Goal: Task Accomplishment & Management: Manage account settings

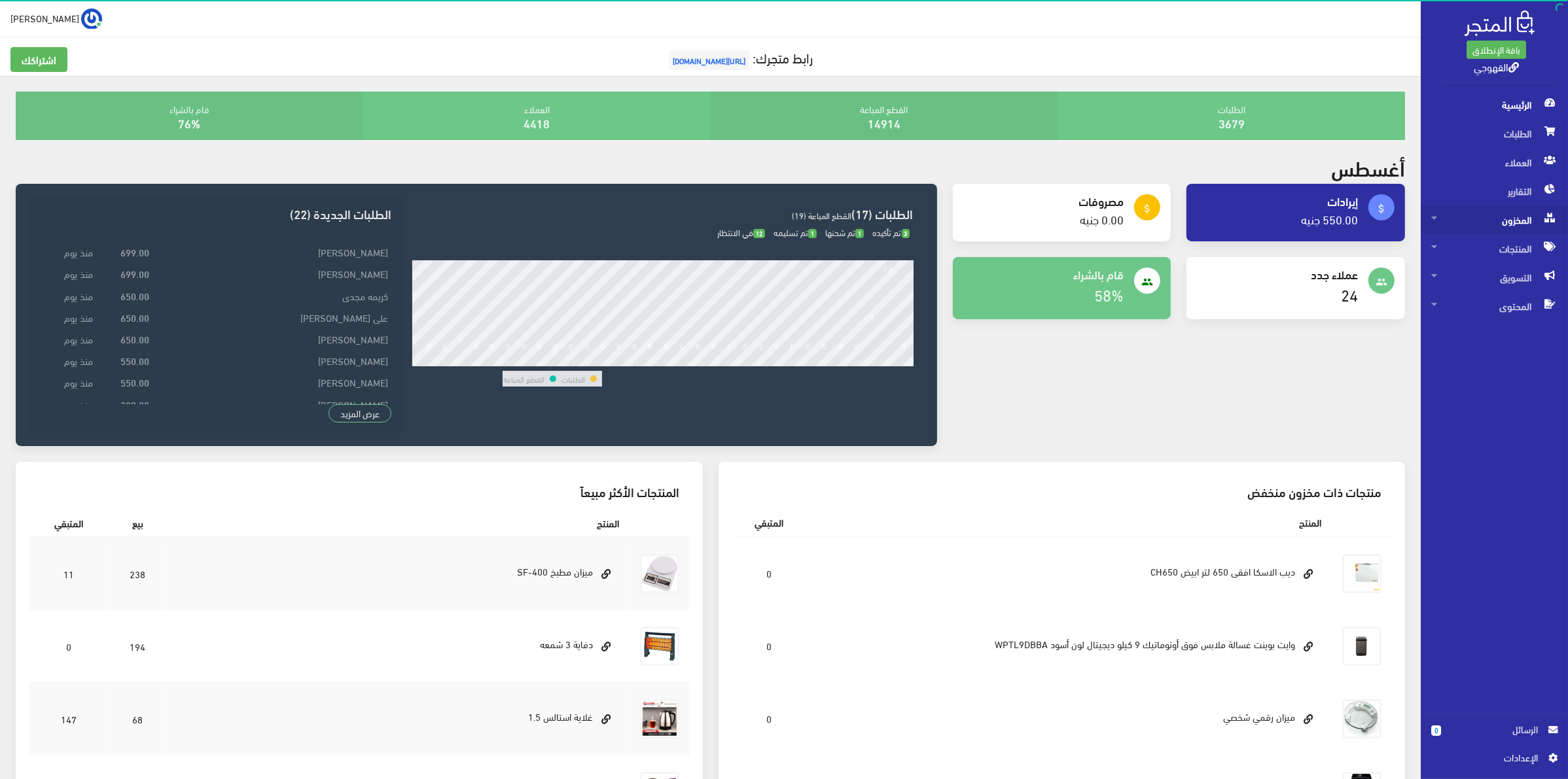
click at [1477, 220] on span "المخزون" at bounding box center [1494, 220] width 126 height 29
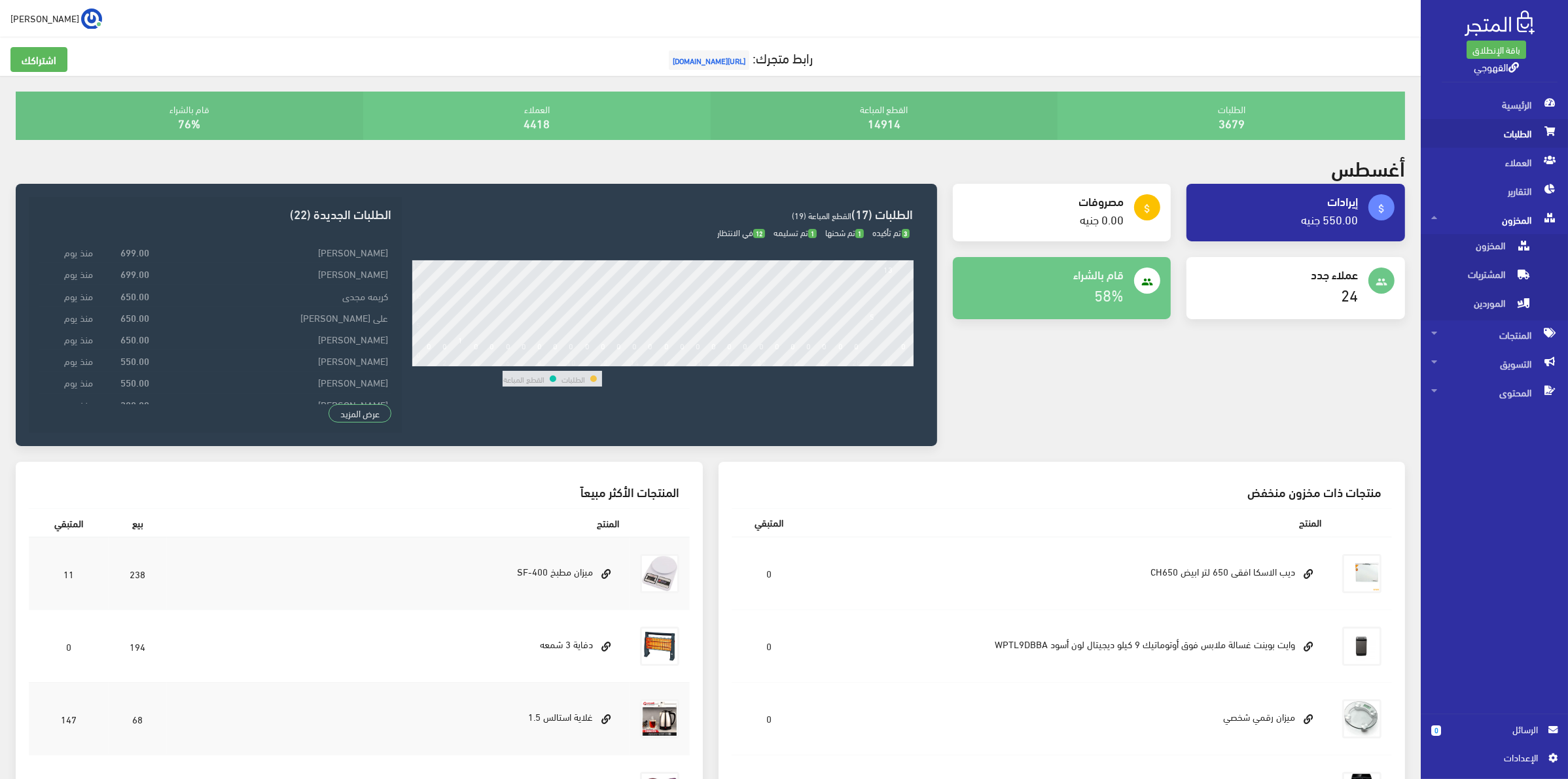
click at [1495, 136] on span "الطلبات" at bounding box center [1494, 133] width 126 height 29
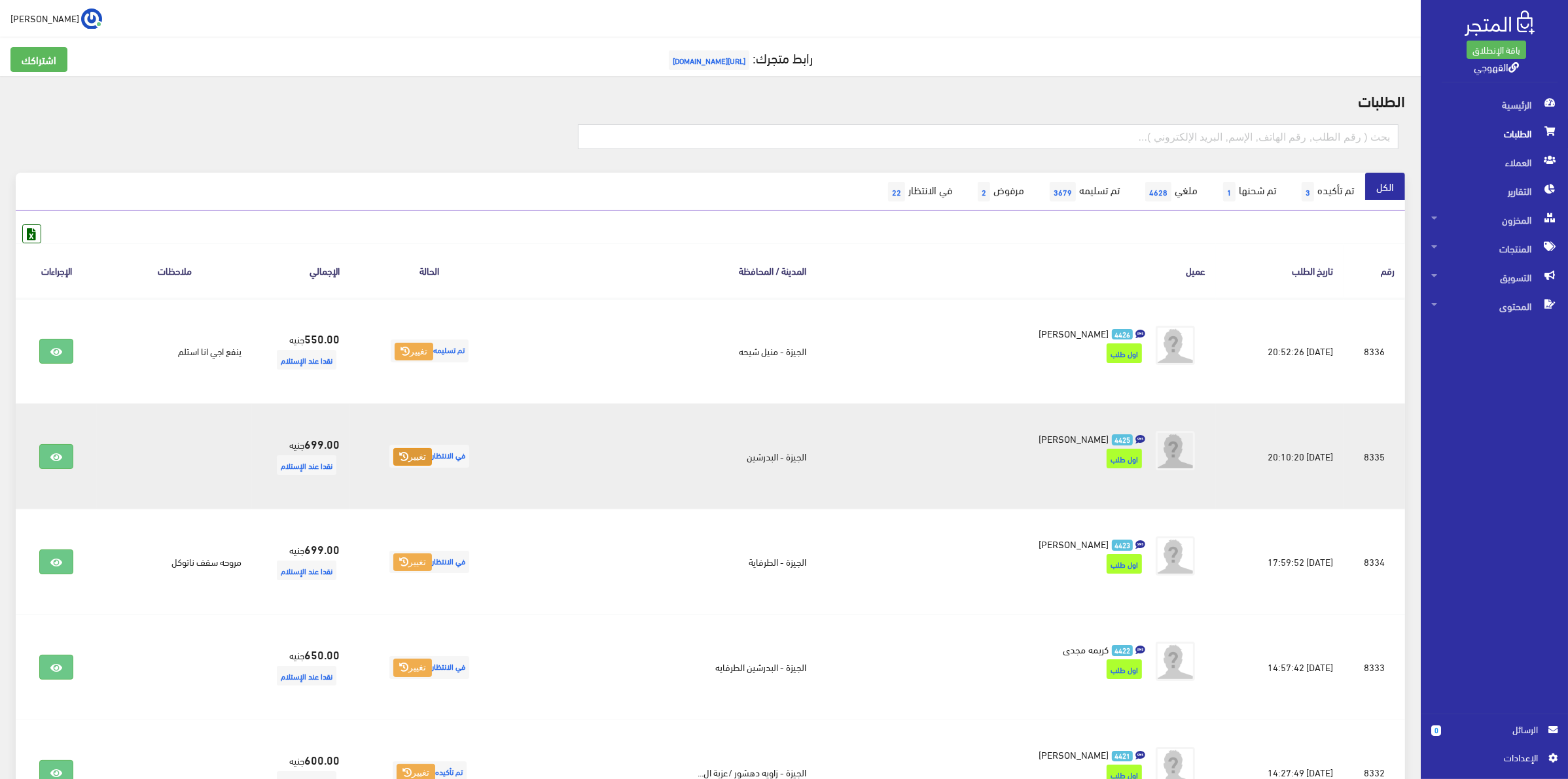
click at [409, 458] on icon at bounding box center [403, 456] width 9 height 9
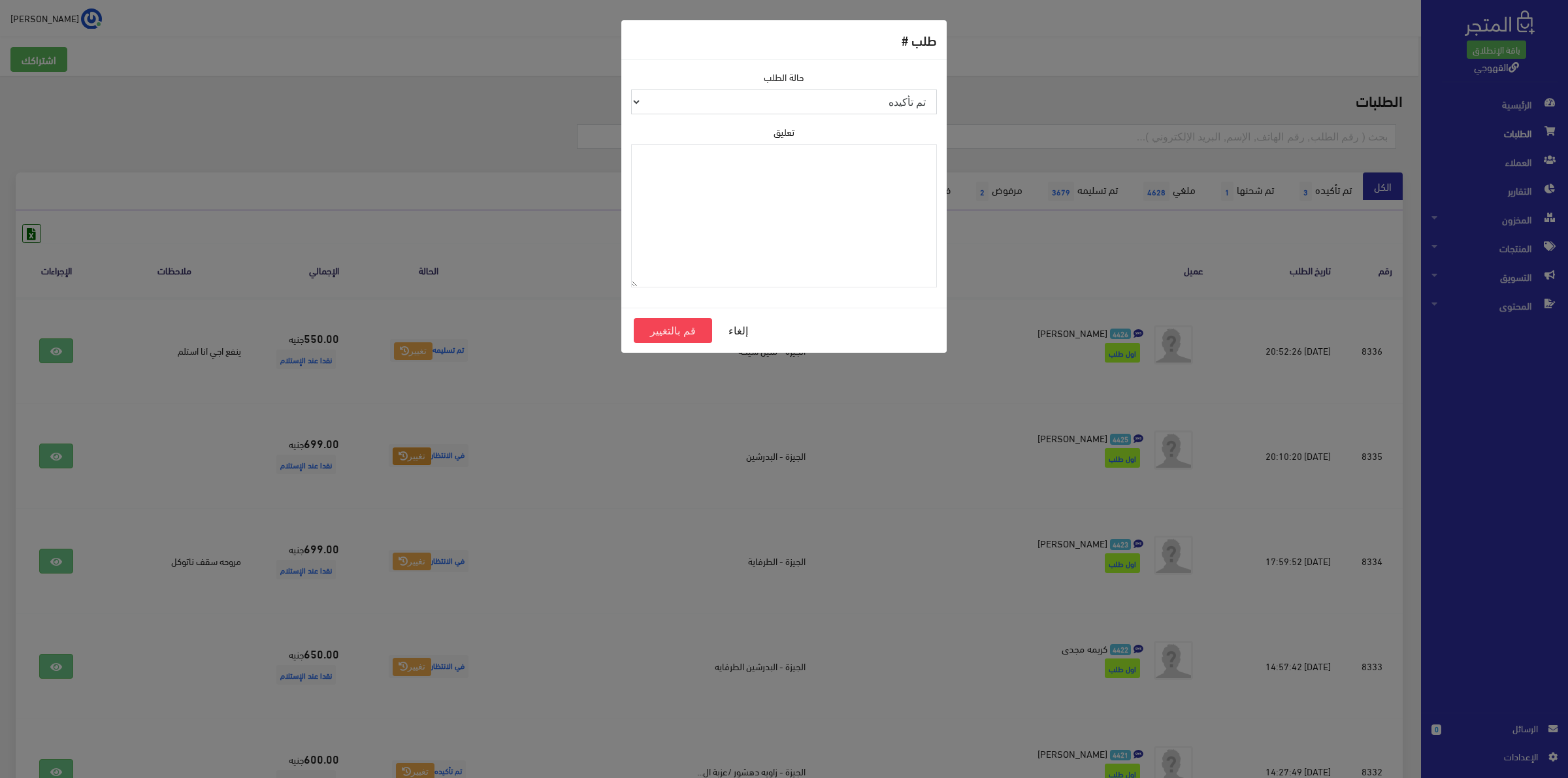
click at [810, 108] on select "تم تأكيده تم شحنها ملغي تم تسليمه مرفوض رفض الاستلام من قبل العميل في الانتظار …" at bounding box center [784, 102] width 306 height 25
select select "4"
click at [631, 90] on select "تم تأكيده تم شحنها ملغي تم تسليمه مرفوض رفض الاستلام من قبل العميل في الانتظار …" at bounding box center [784, 102] width 306 height 25
click at [681, 338] on button "قم بالتغيير" at bounding box center [672, 331] width 78 height 25
click at [681, 328] on button "قم بالتغيير" at bounding box center [672, 331] width 78 height 25
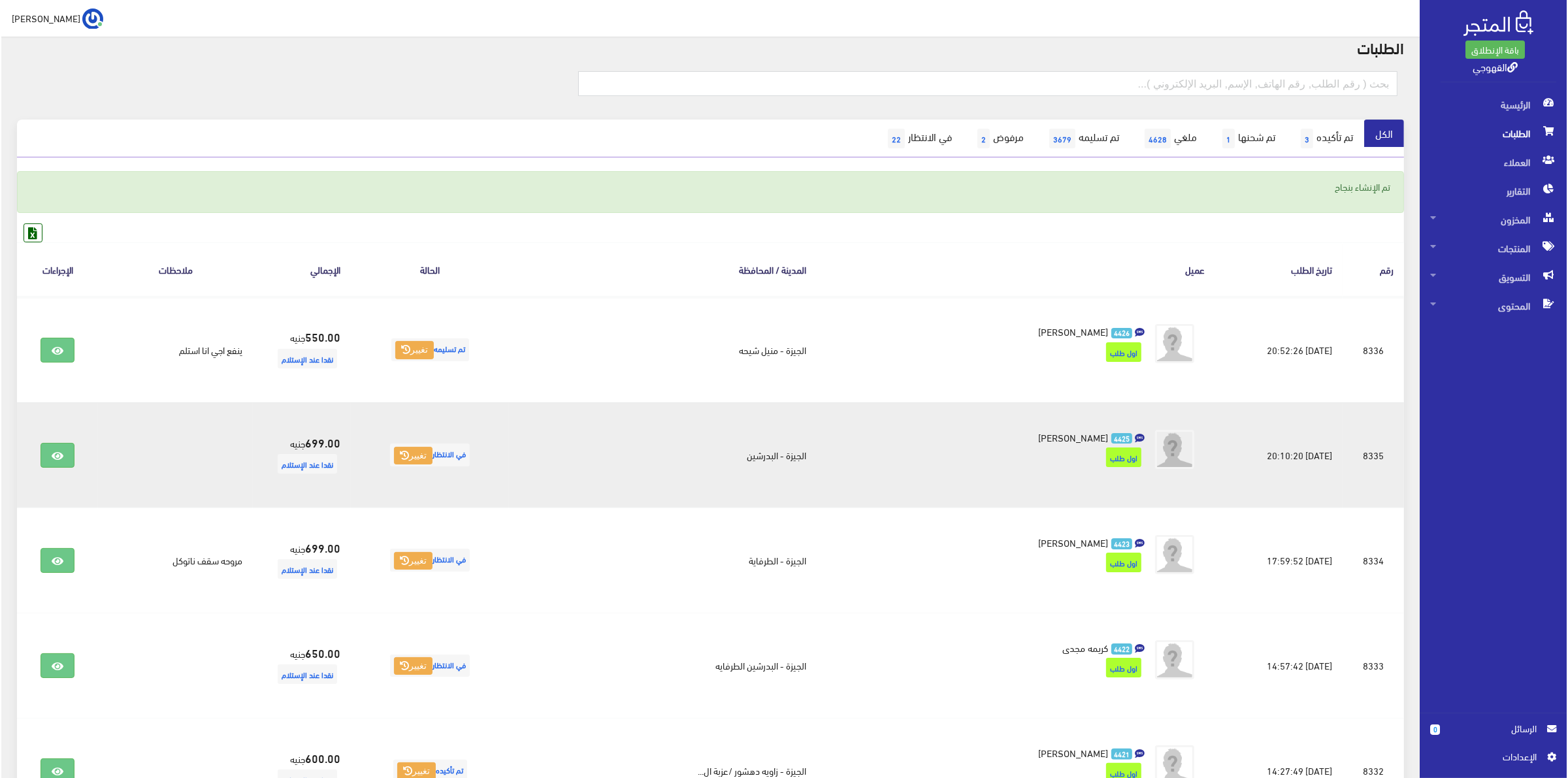
scroll to position [82, 0]
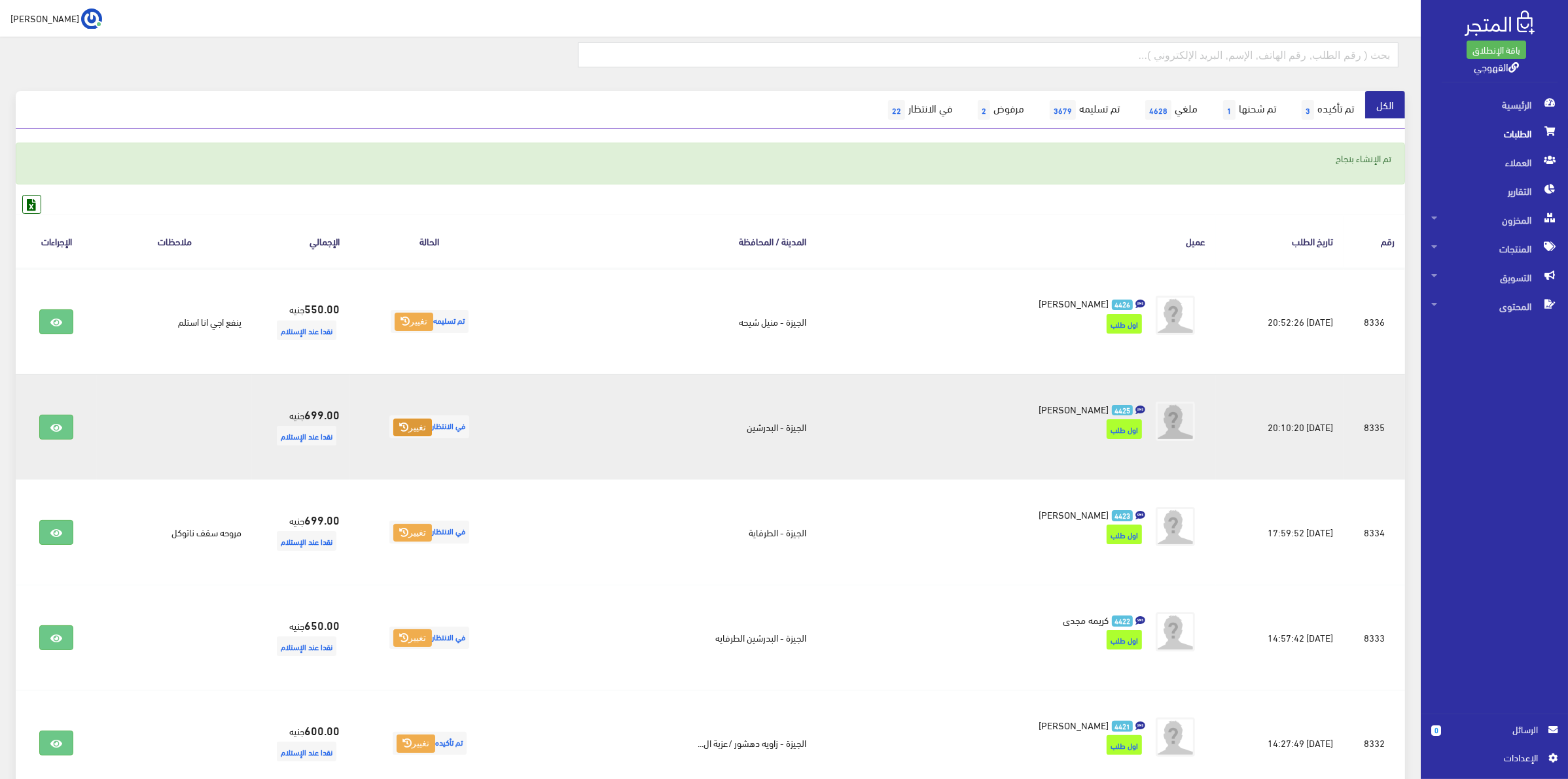
click at [432, 426] on button "تغيير" at bounding box center [412, 428] width 39 height 18
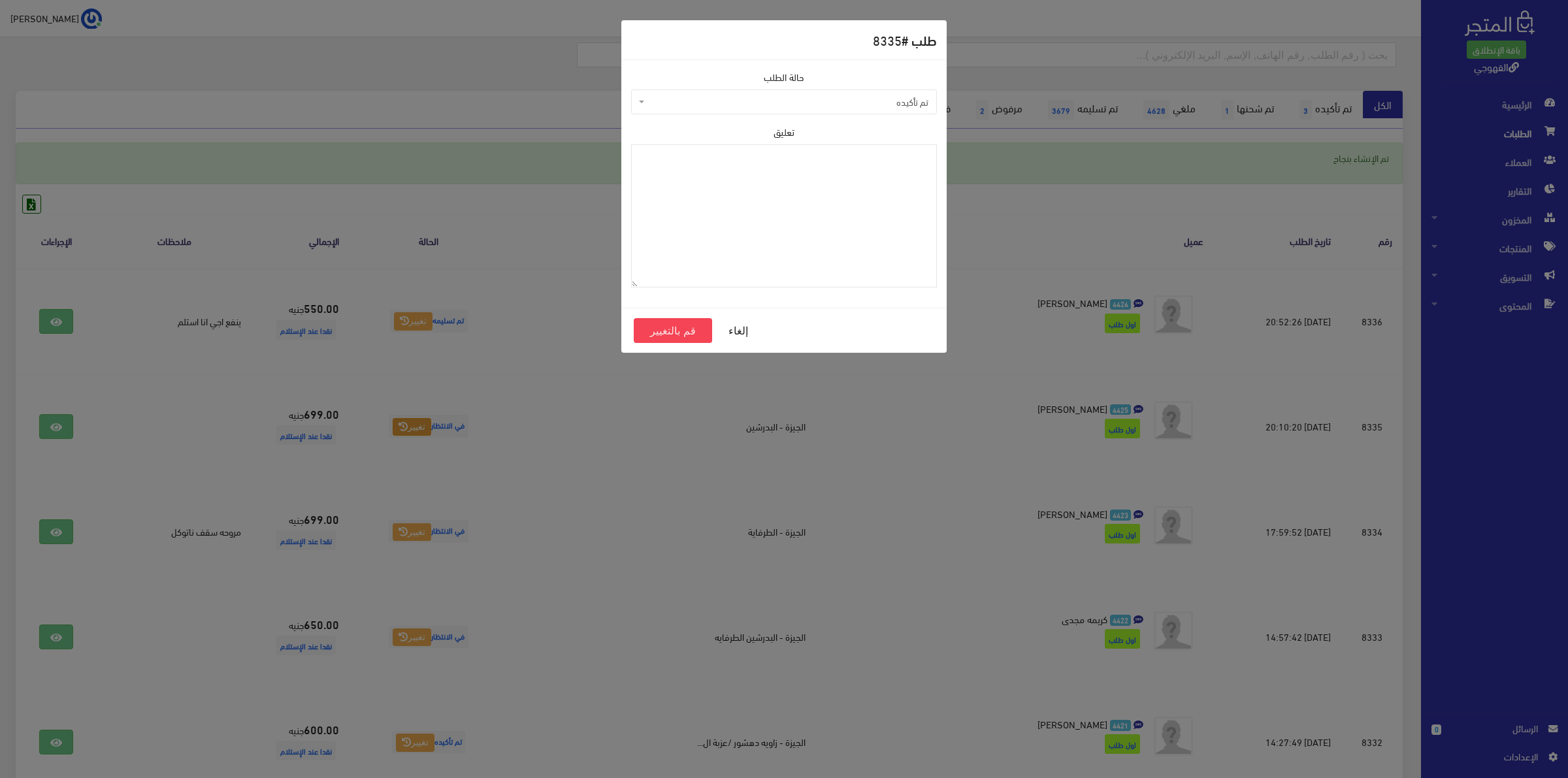
click at [857, 103] on span "تم تأكيده" at bounding box center [787, 101] width 281 height 13
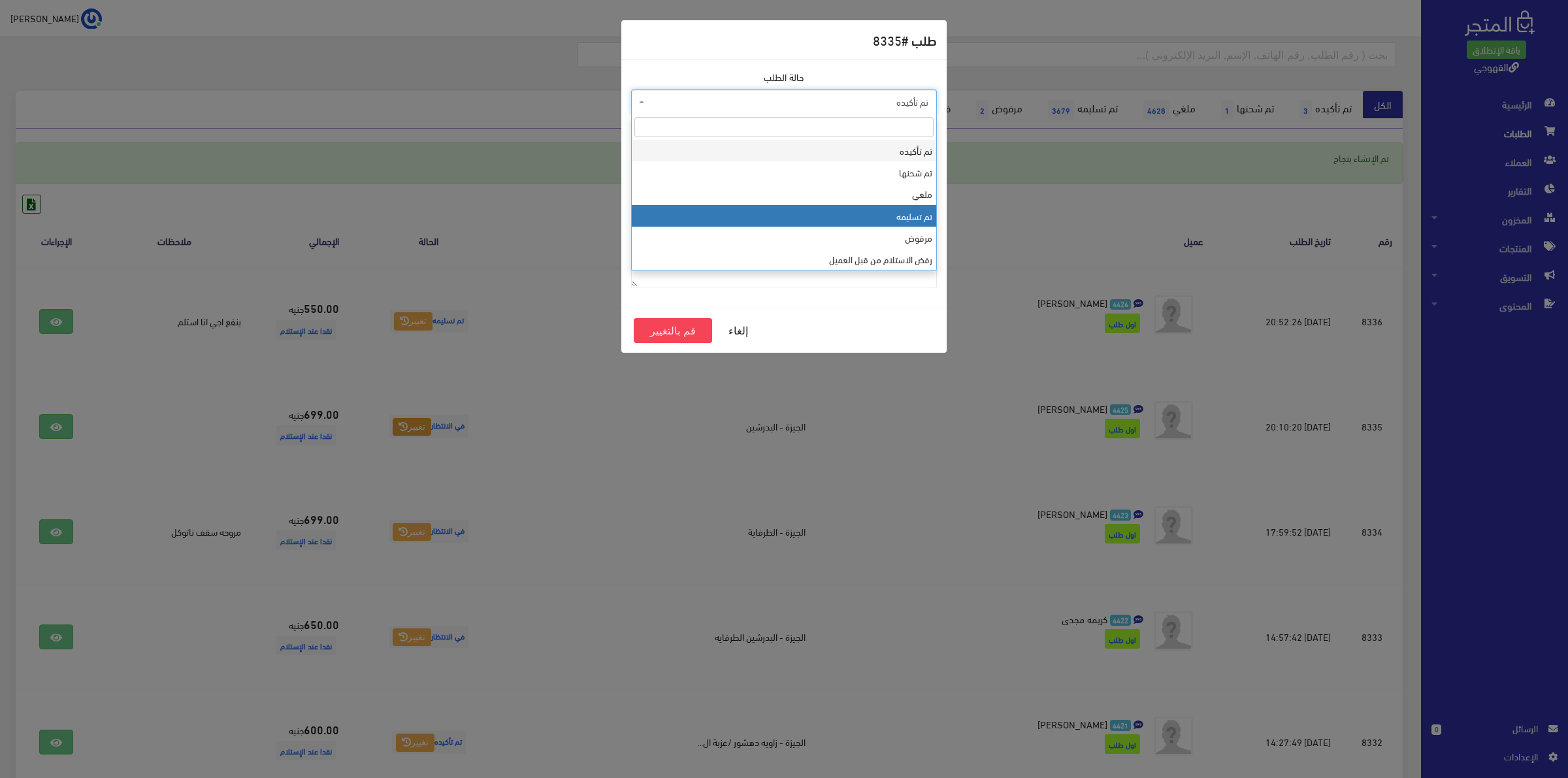
select select "4"
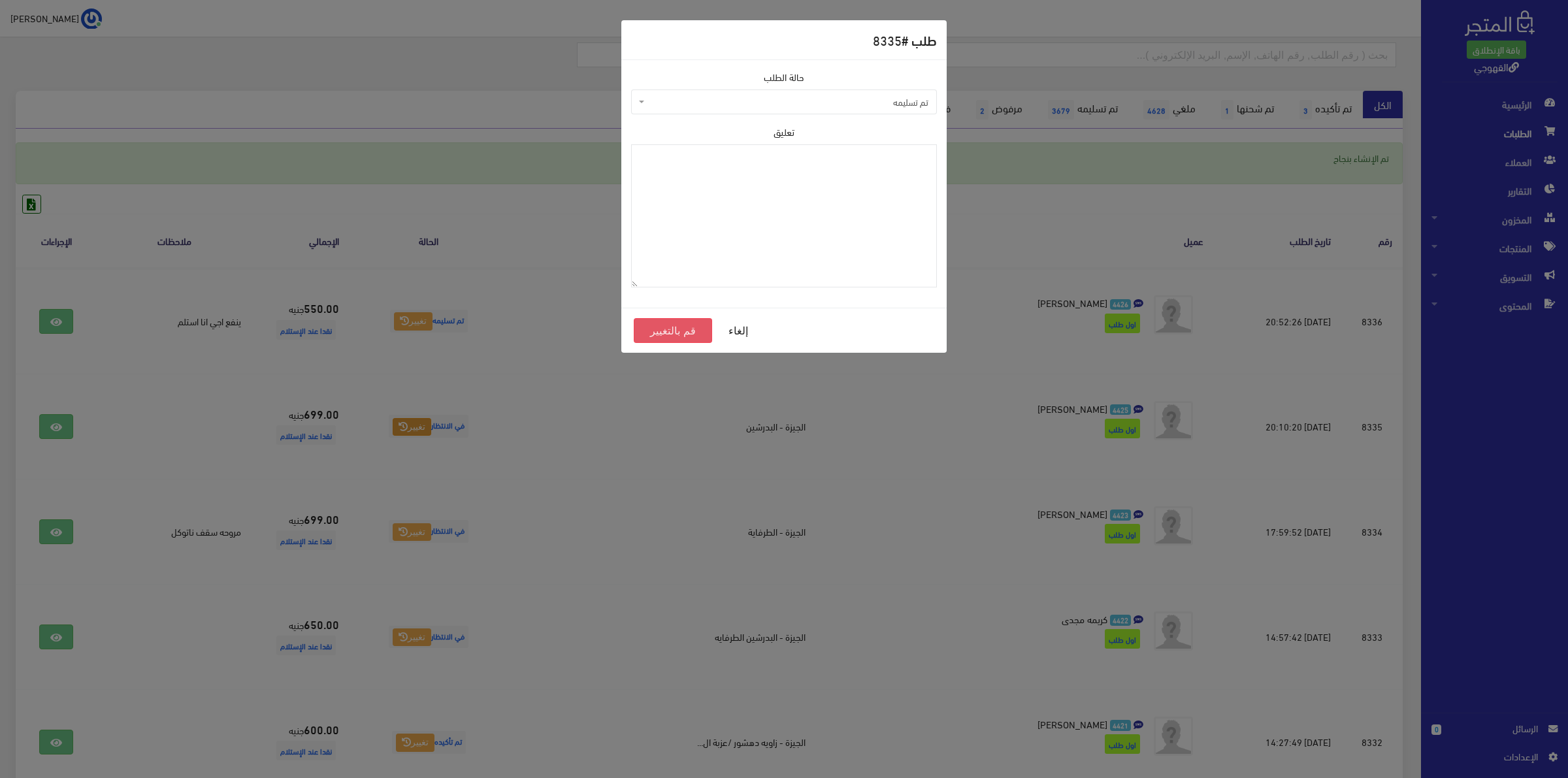
click at [681, 333] on button "قم بالتغيير" at bounding box center [672, 331] width 78 height 25
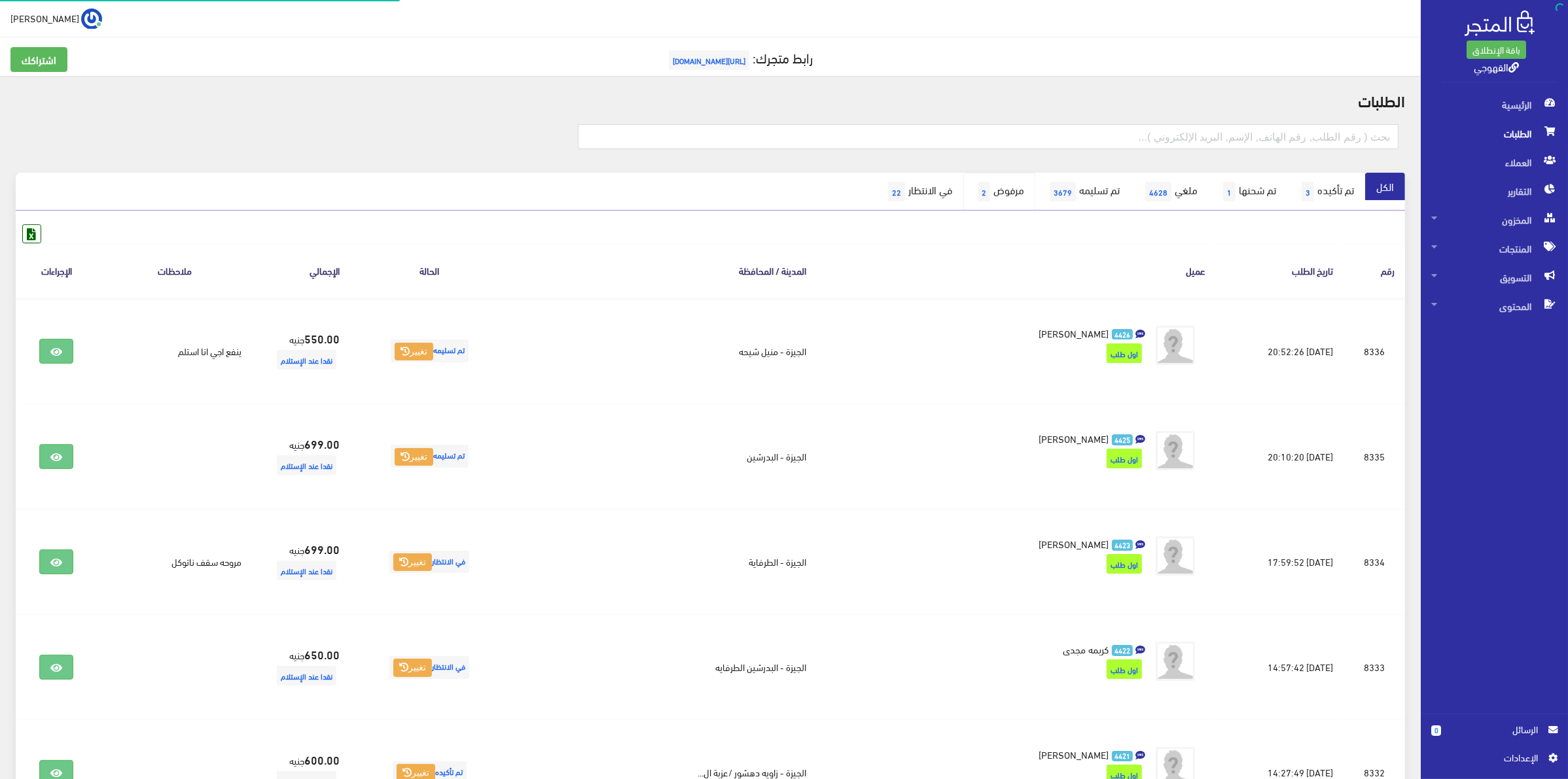
click at [977, 187] on link "مرفوض 2" at bounding box center [999, 192] width 72 height 38
click at [882, 192] on link "في الانتظار 22" at bounding box center [919, 192] width 90 height 38
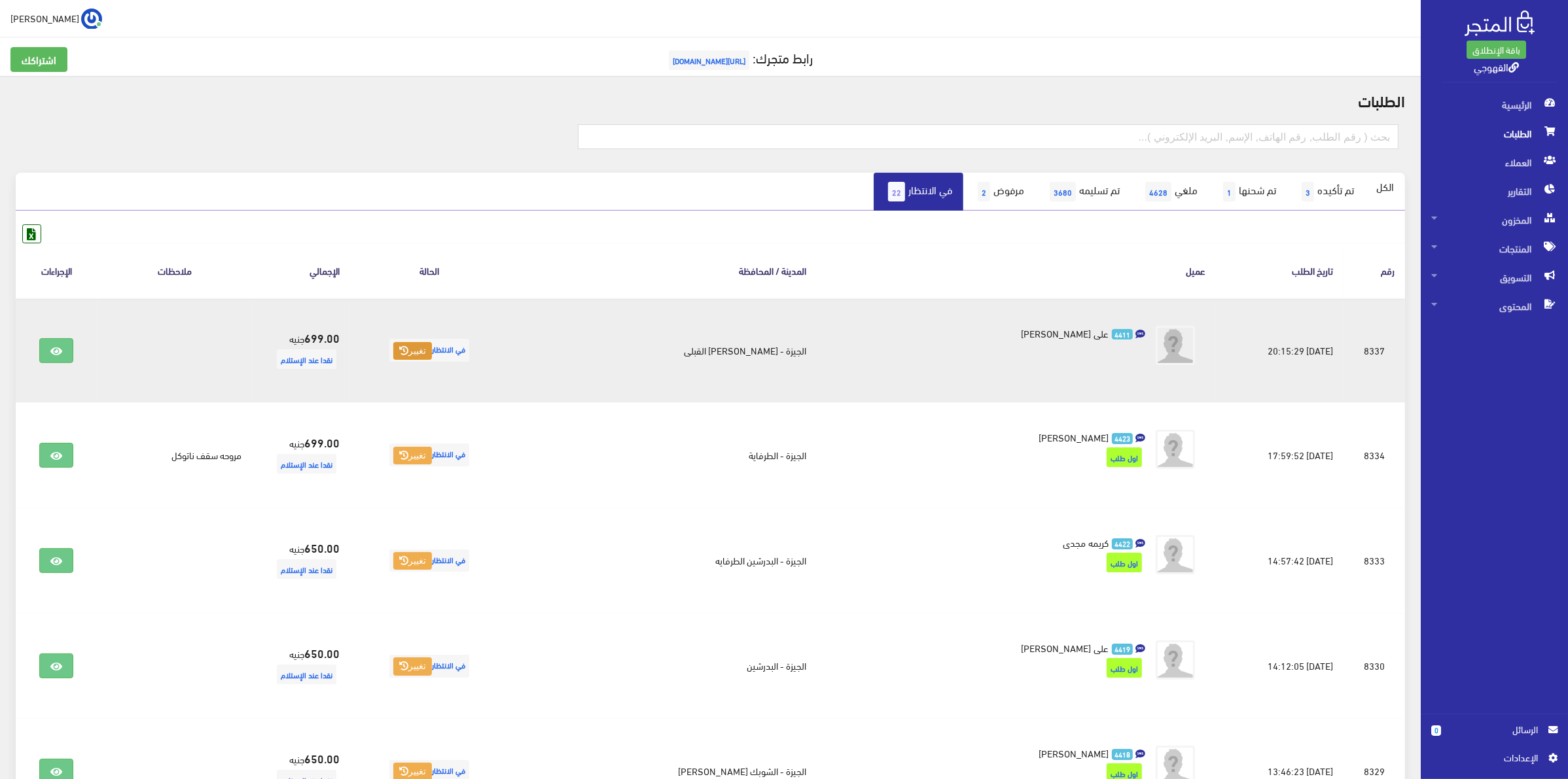
click at [409, 347] on icon at bounding box center [403, 350] width 9 height 9
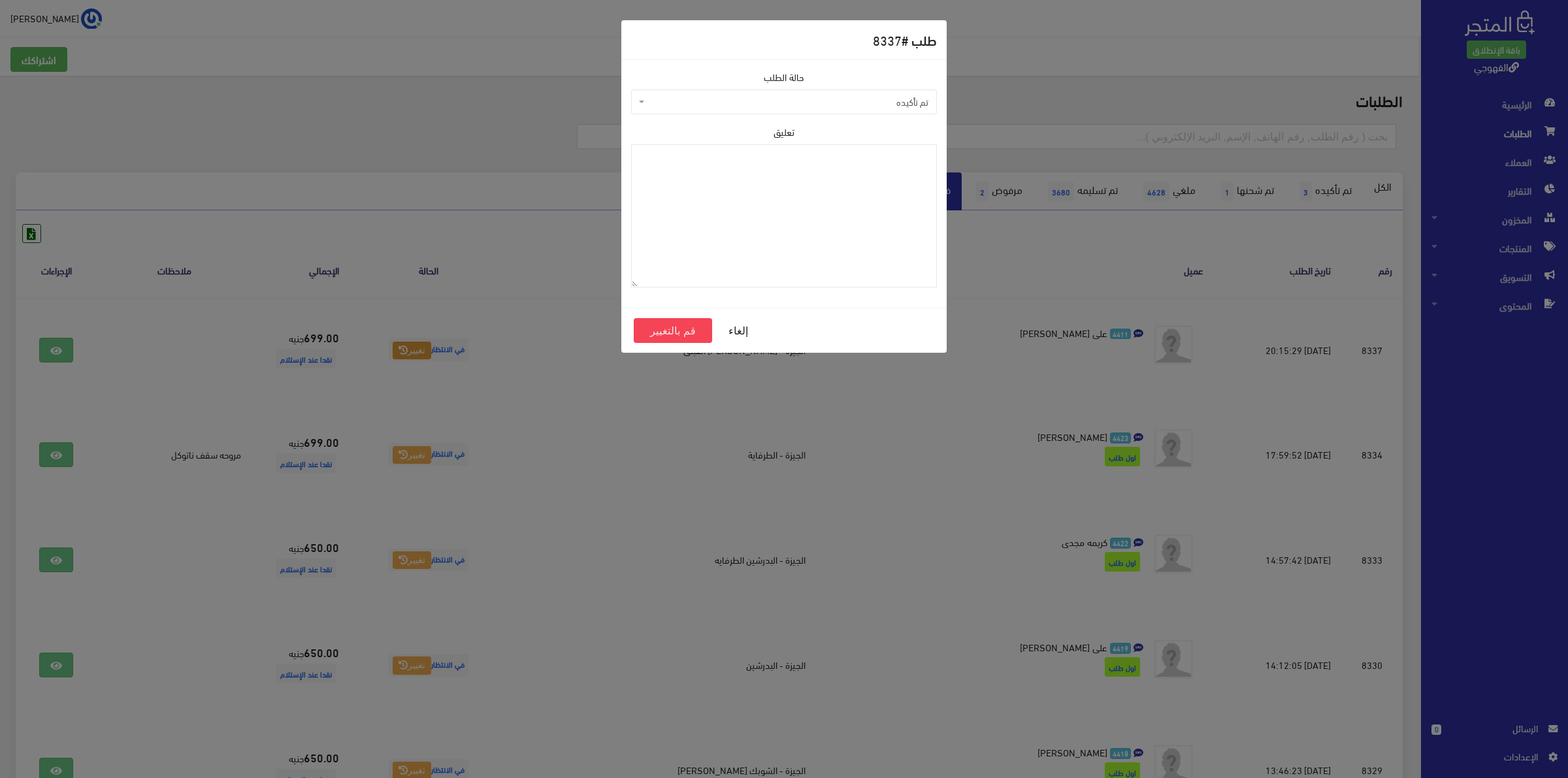
click at [857, 97] on span "تم تأكيده" at bounding box center [787, 101] width 281 height 13
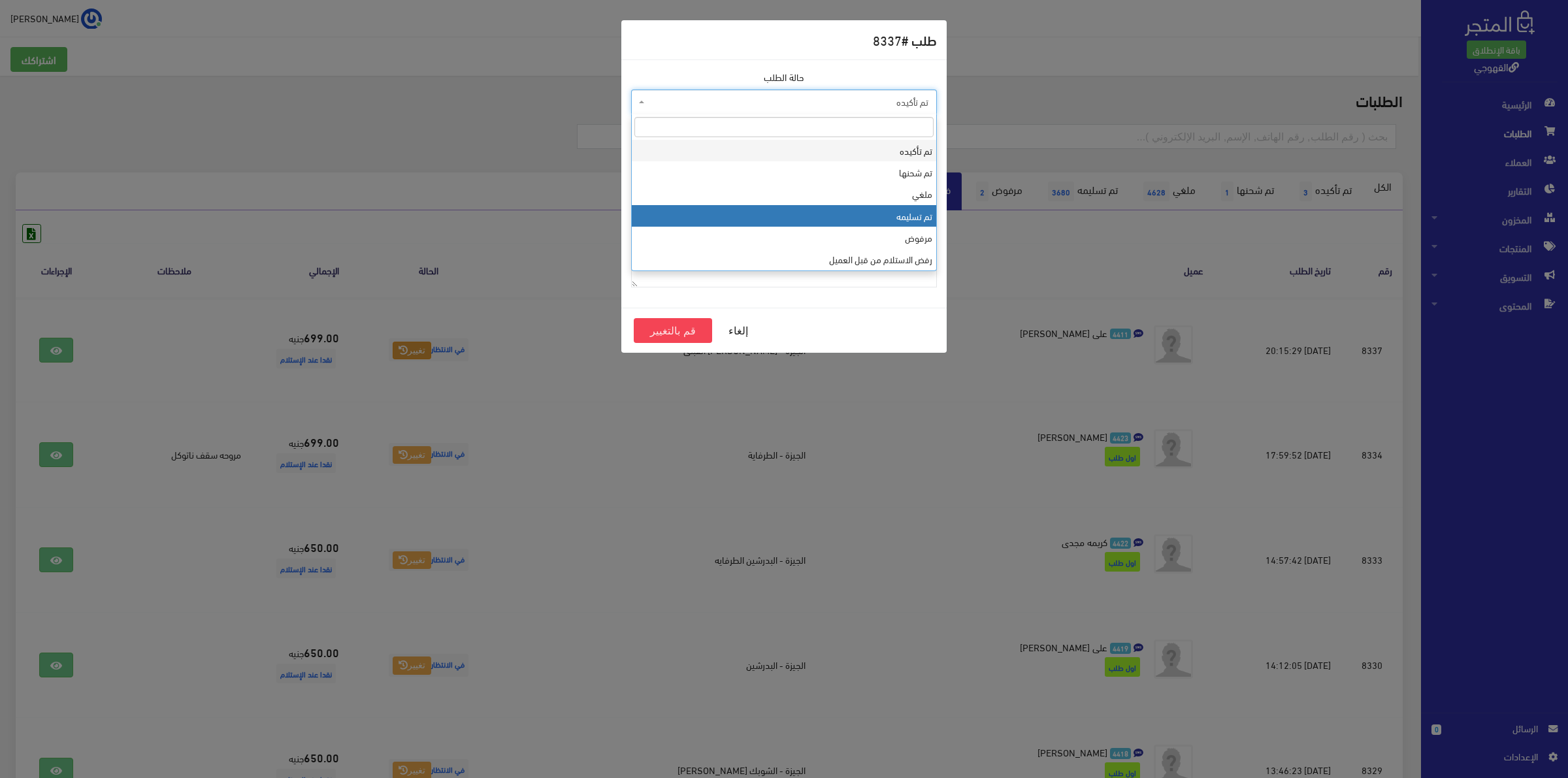
select select "4"
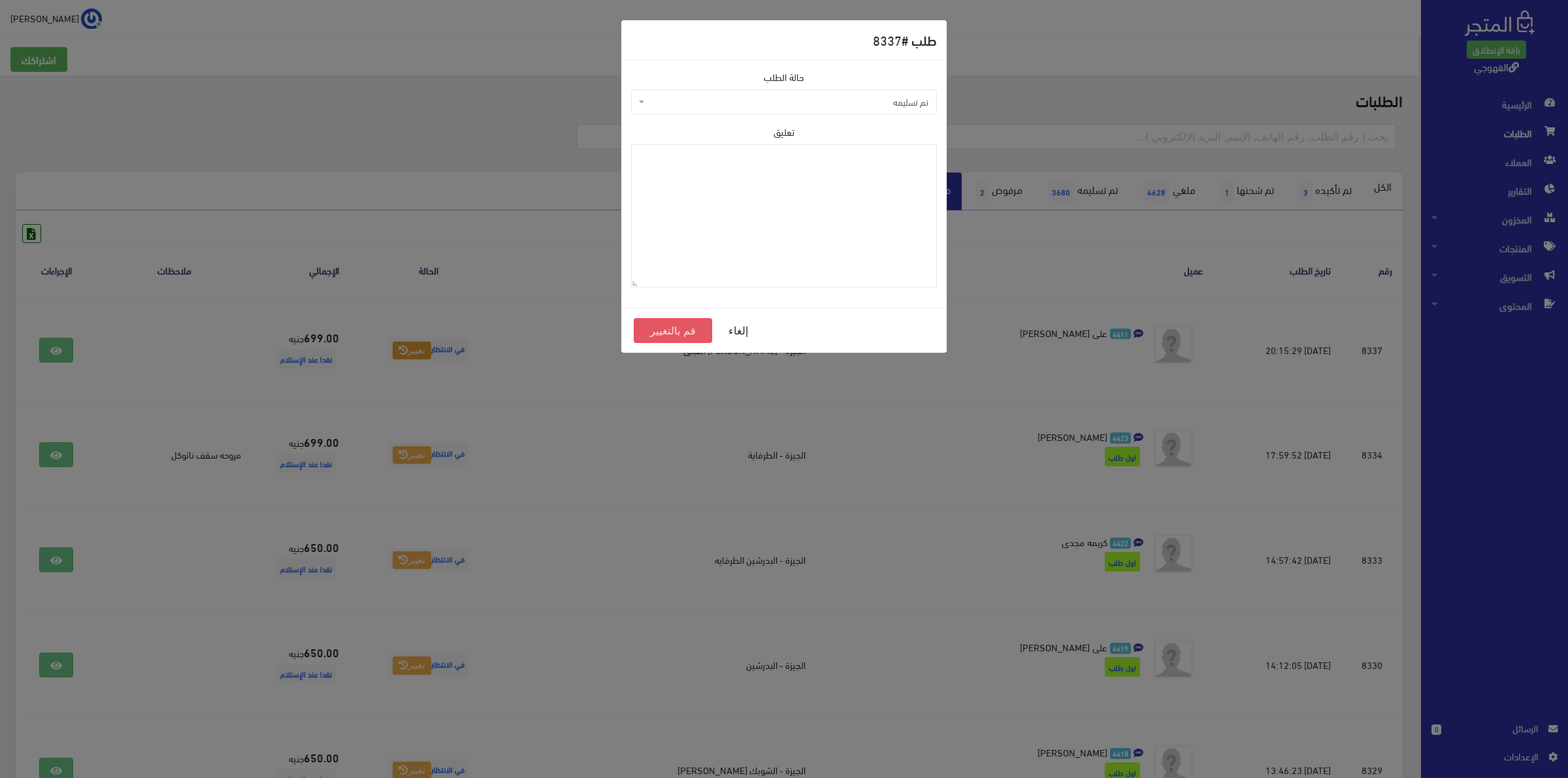
click at [674, 340] on button "قم بالتغيير" at bounding box center [672, 331] width 78 height 25
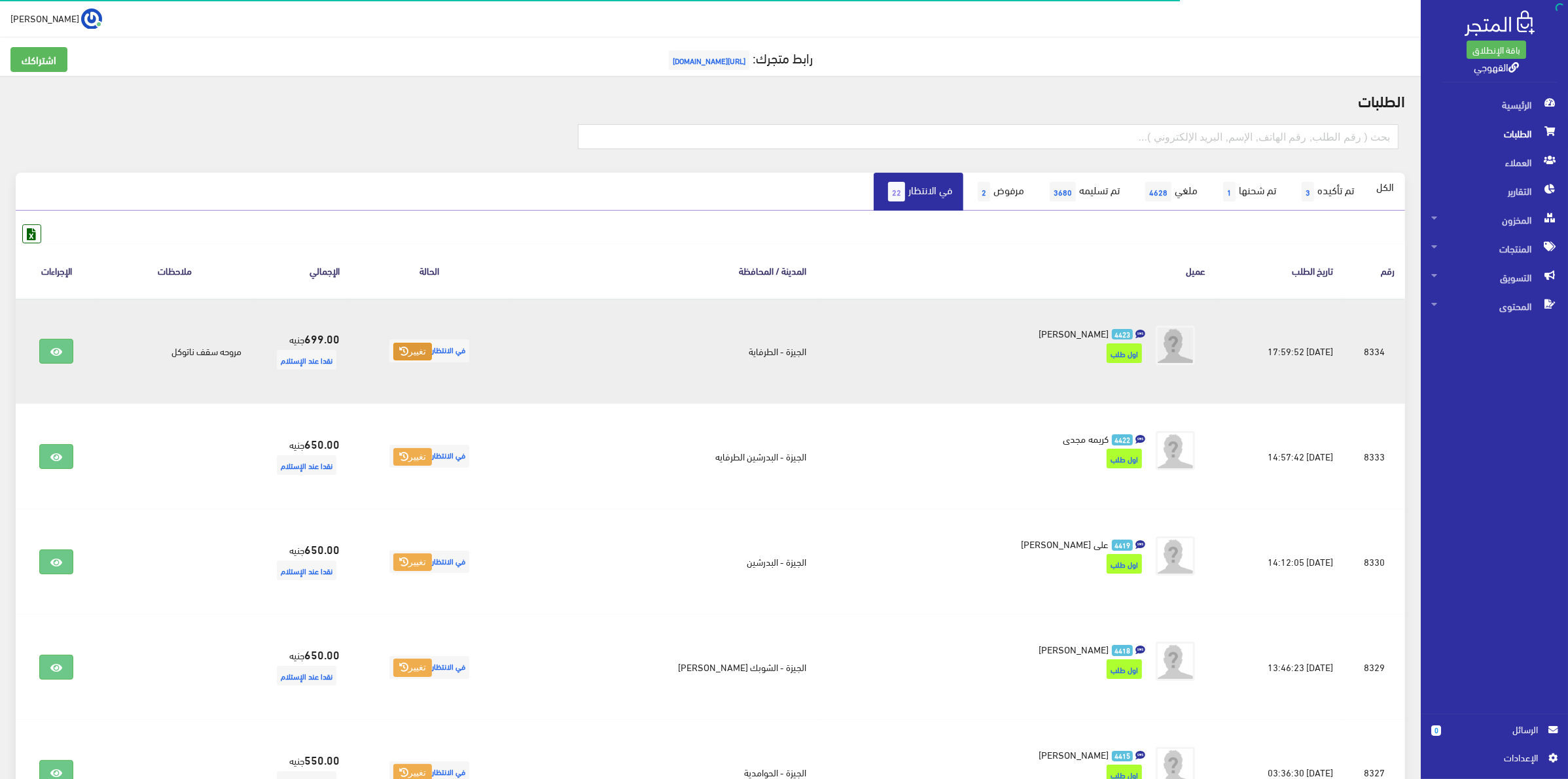
click at [409, 354] on icon at bounding box center [403, 351] width 9 height 9
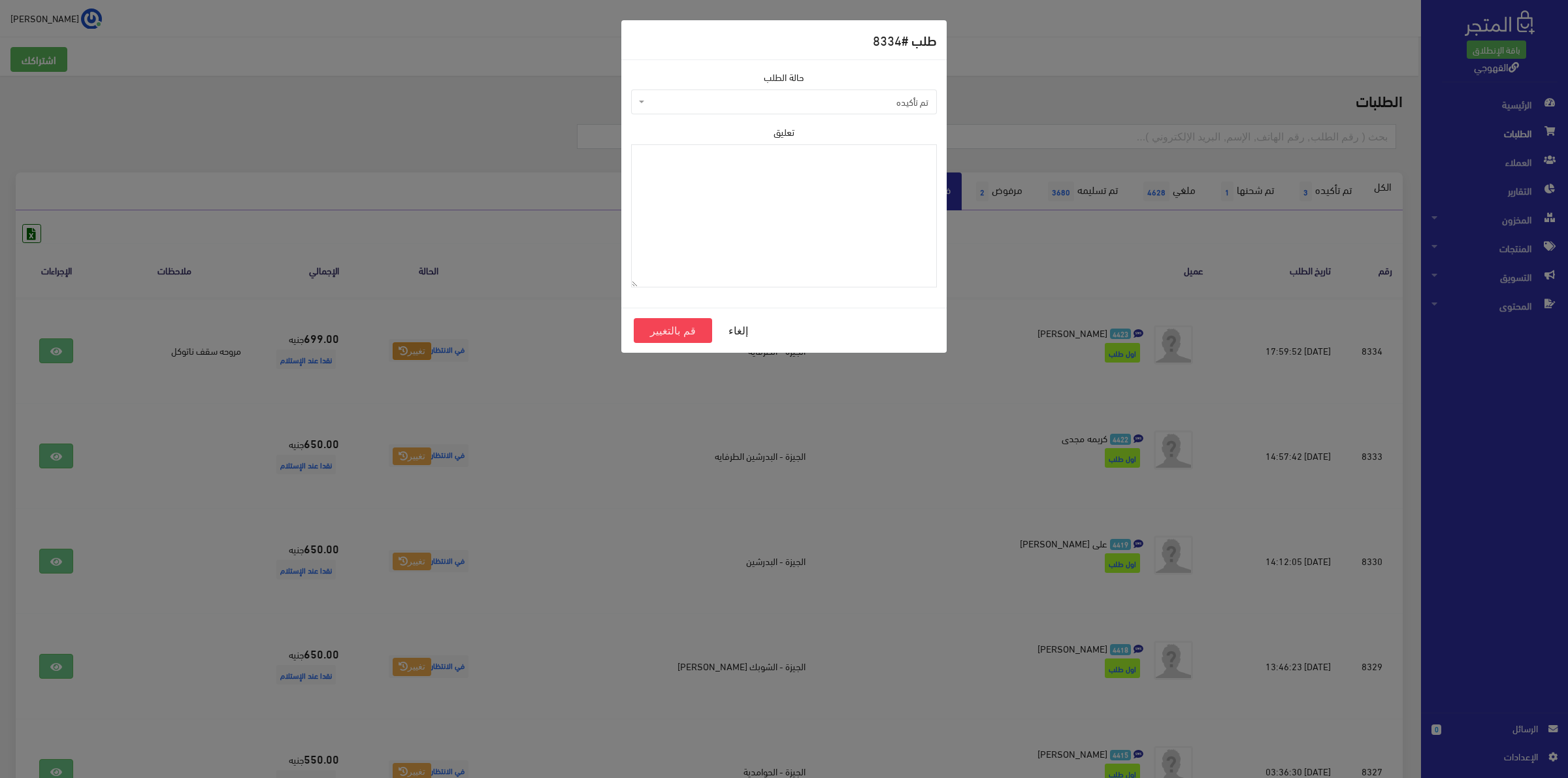
click at [802, 78] on label "حالة الطلب" at bounding box center [784, 77] width 41 height 14
click at [810, 101] on span "تم تأكيده" at bounding box center [787, 101] width 281 height 13
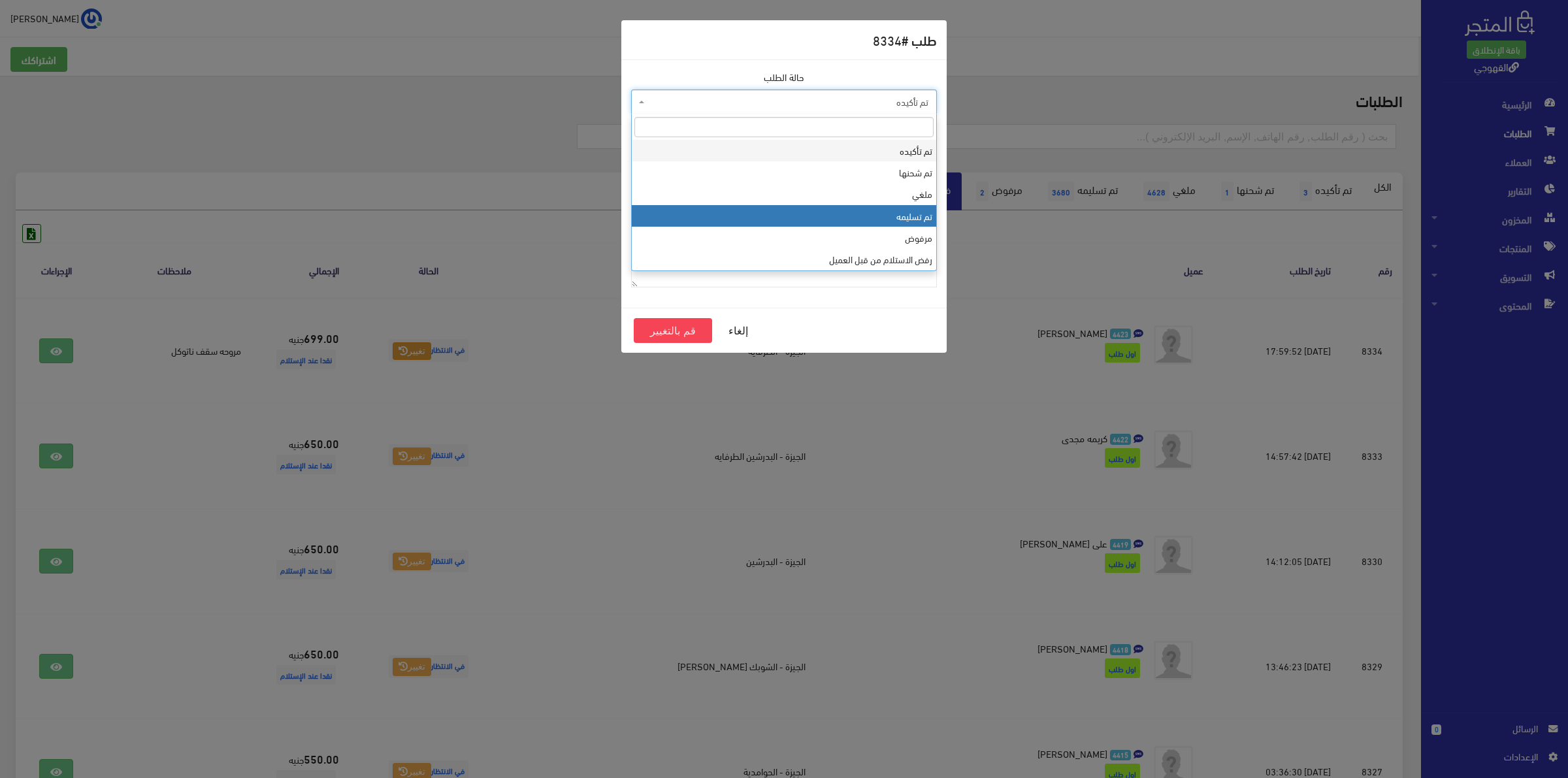
select select "4"
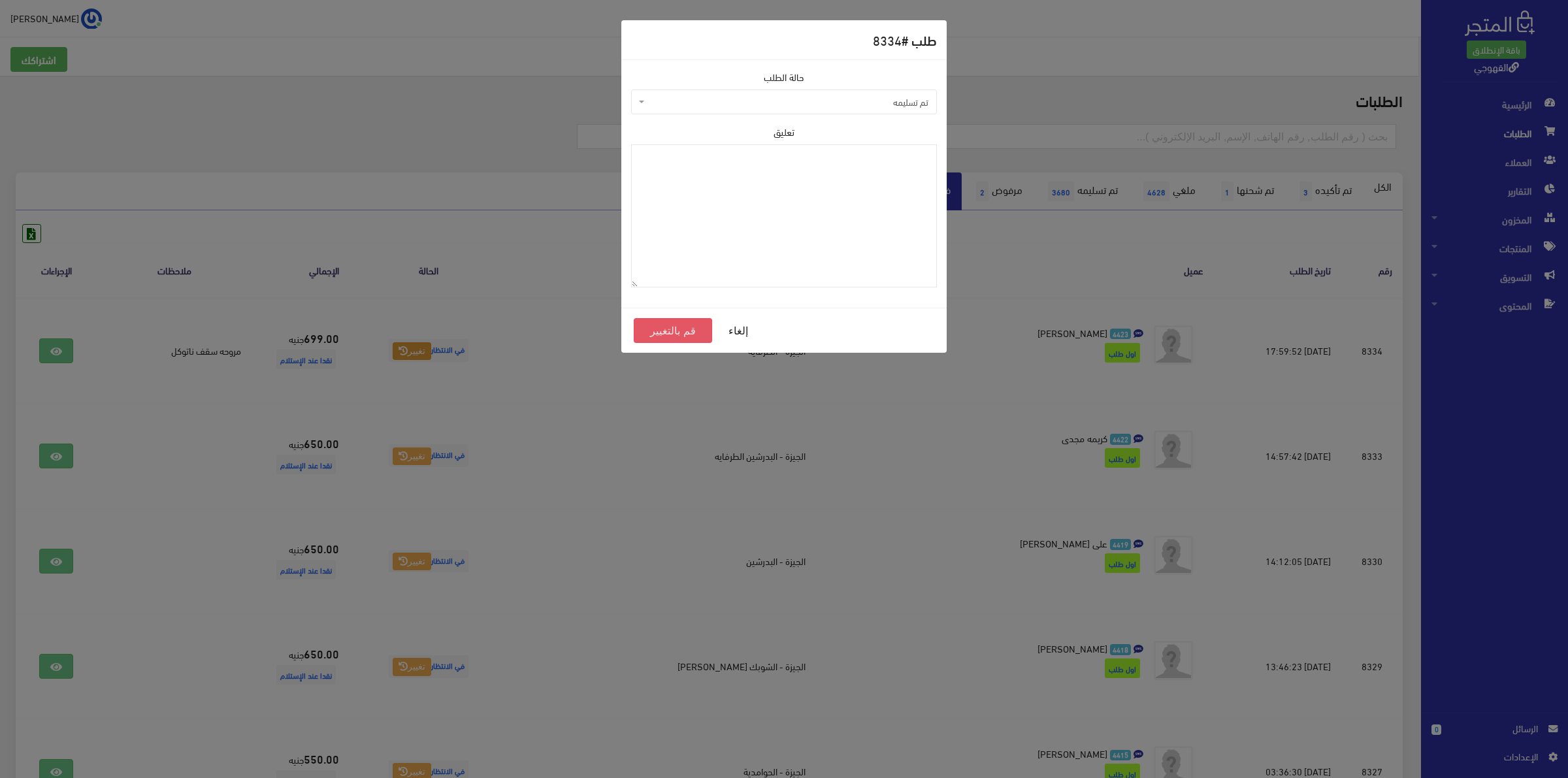
click at [689, 331] on button "قم بالتغيير" at bounding box center [672, 331] width 78 height 25
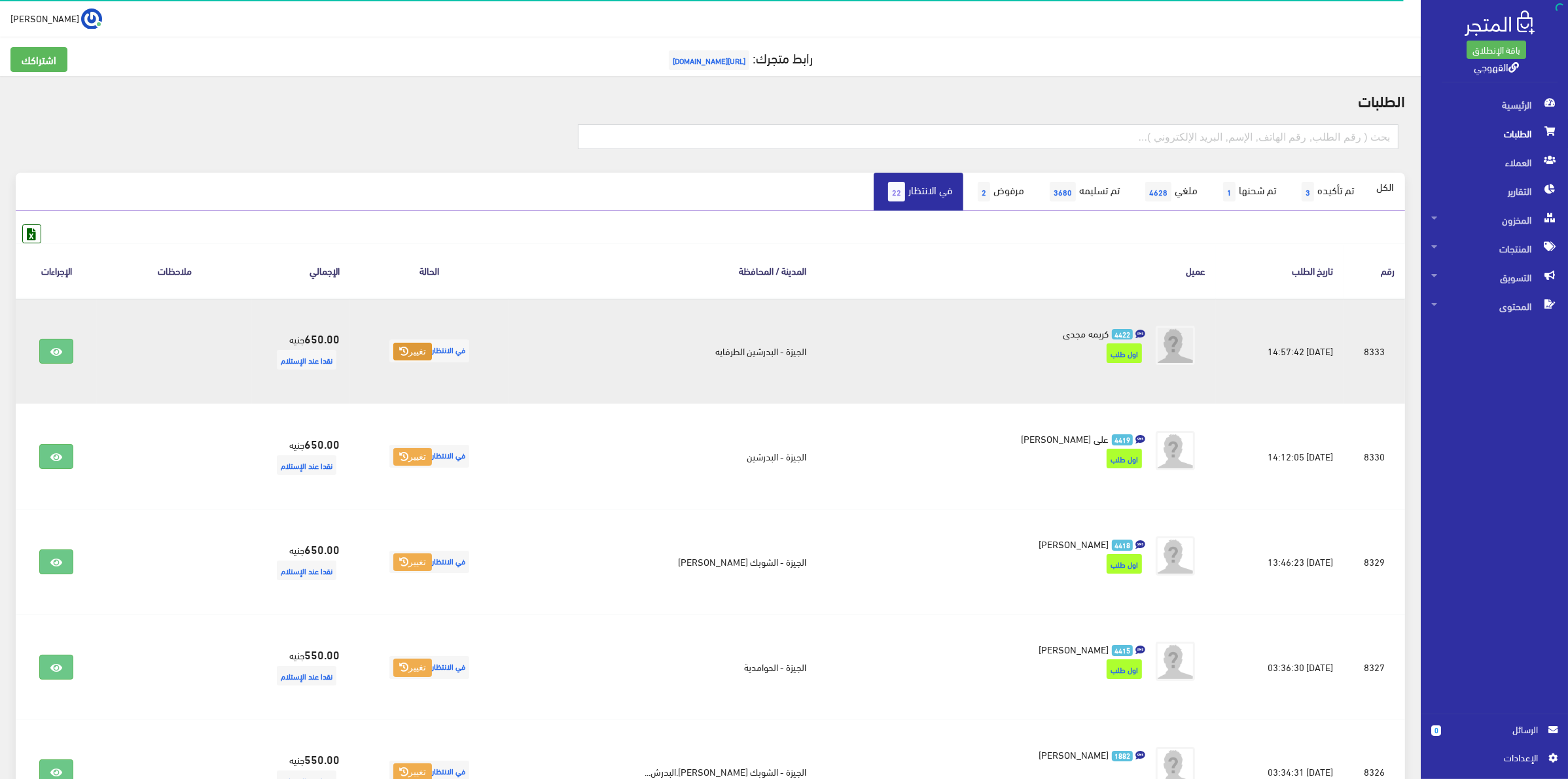
click at [432, 349] on button "تغيير" at bounding box center [412, 351] width 39 height 18
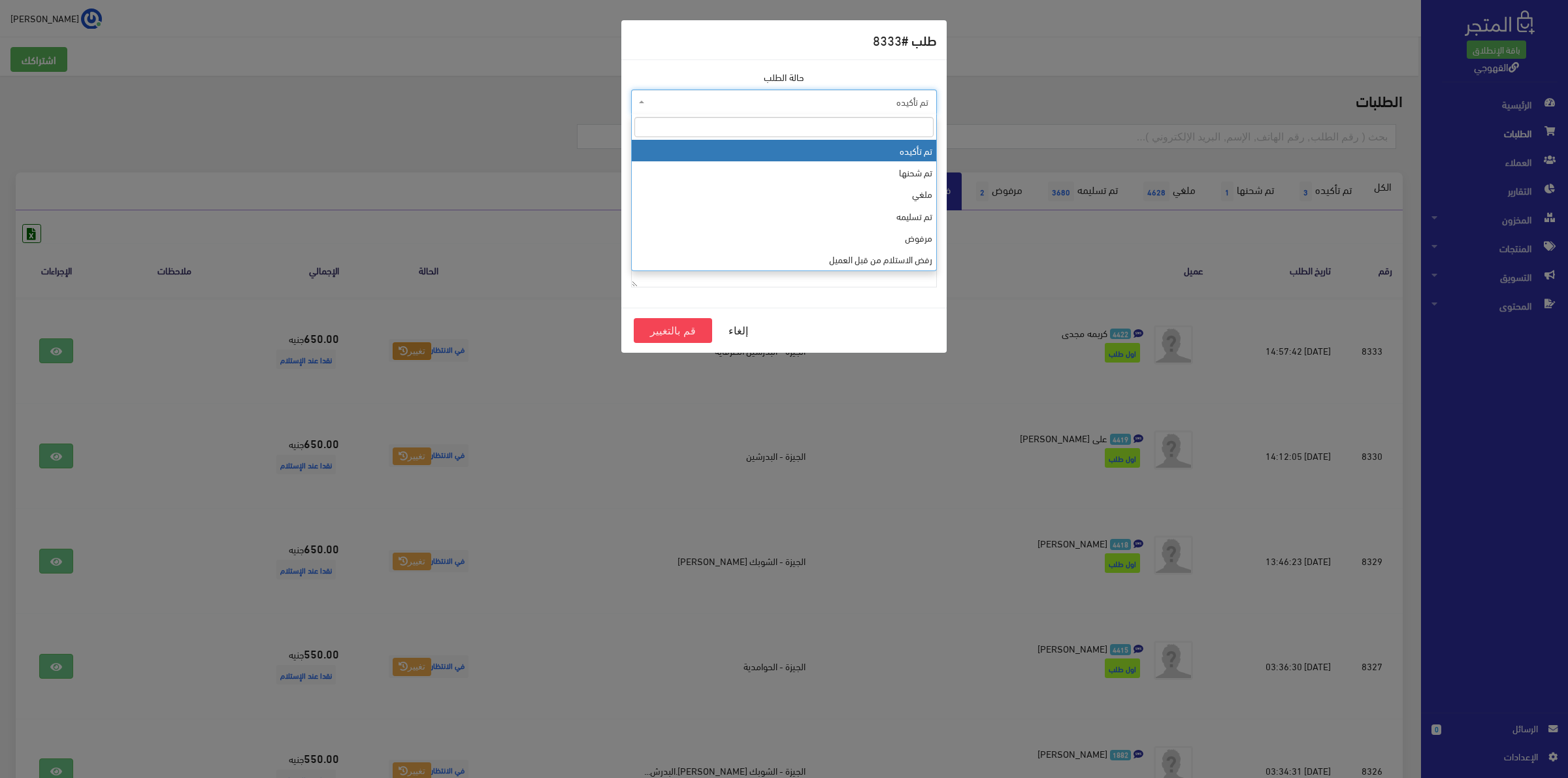
click at [881, 95] on span "تم تأكيده" at bounding box center [784, 102] width 306 height 25
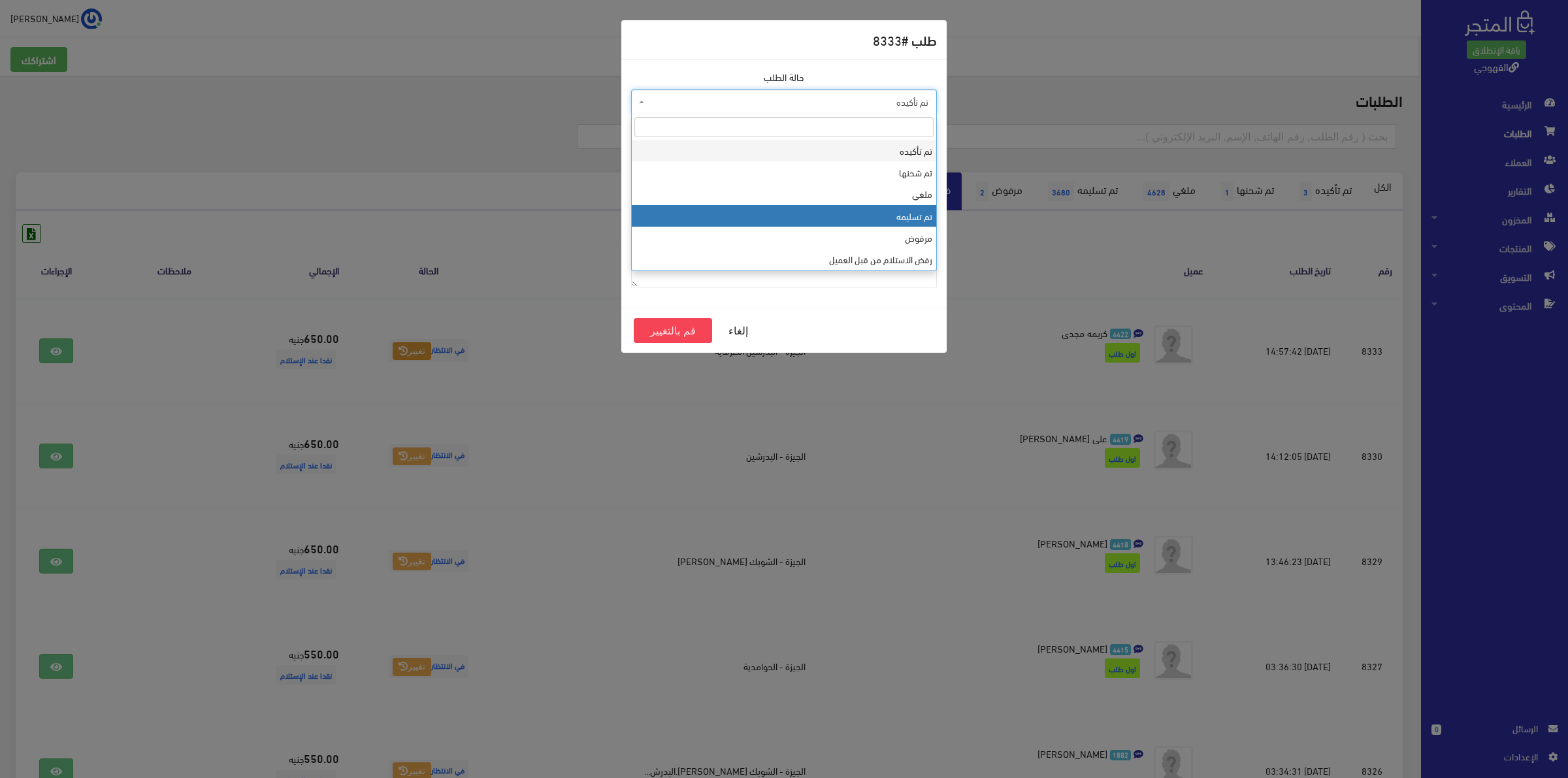
select select "4"
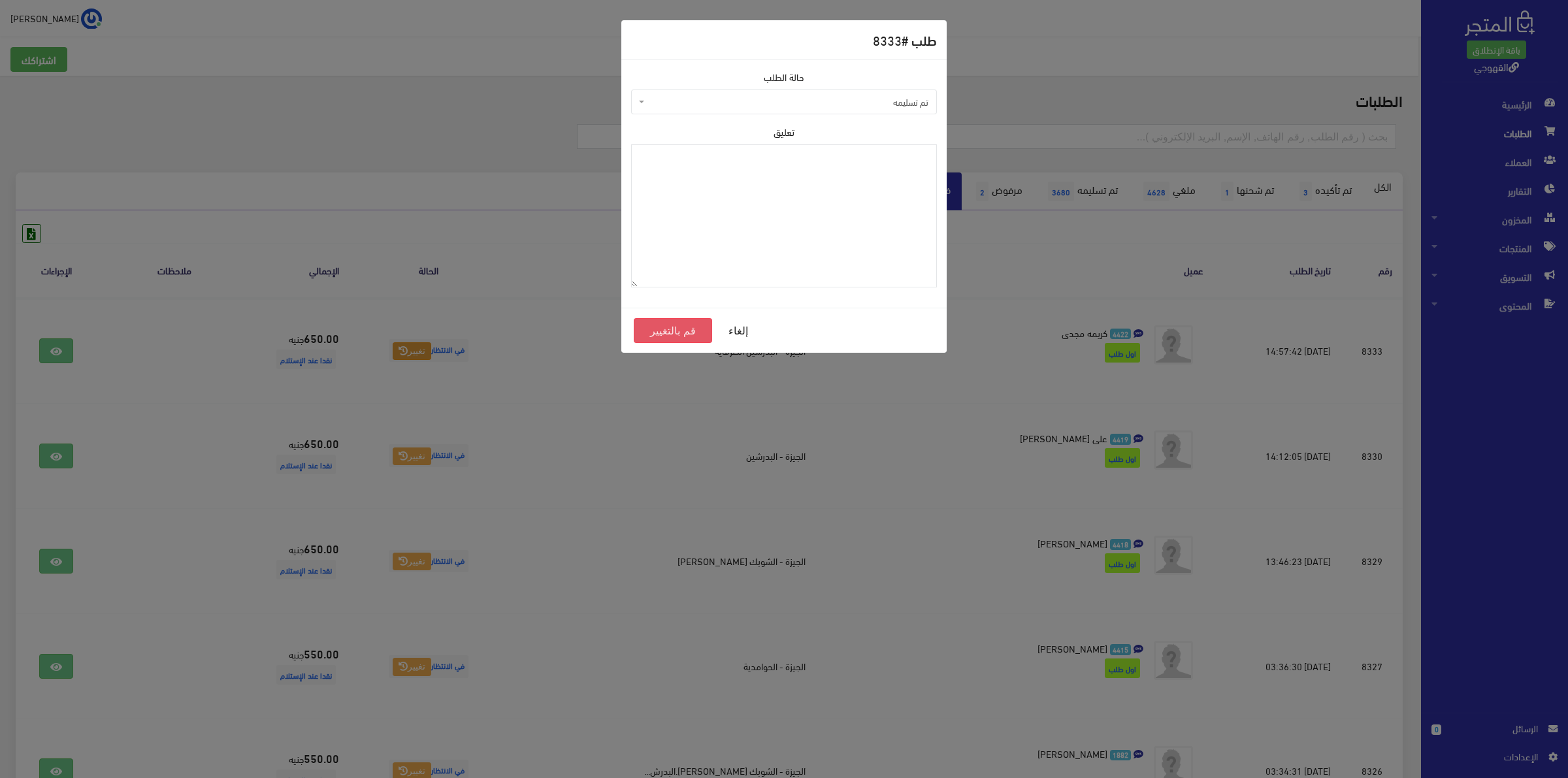
click at [681, 335] on button "قم بالتغيير" at bounding box center [672, 331] width 78 height 25
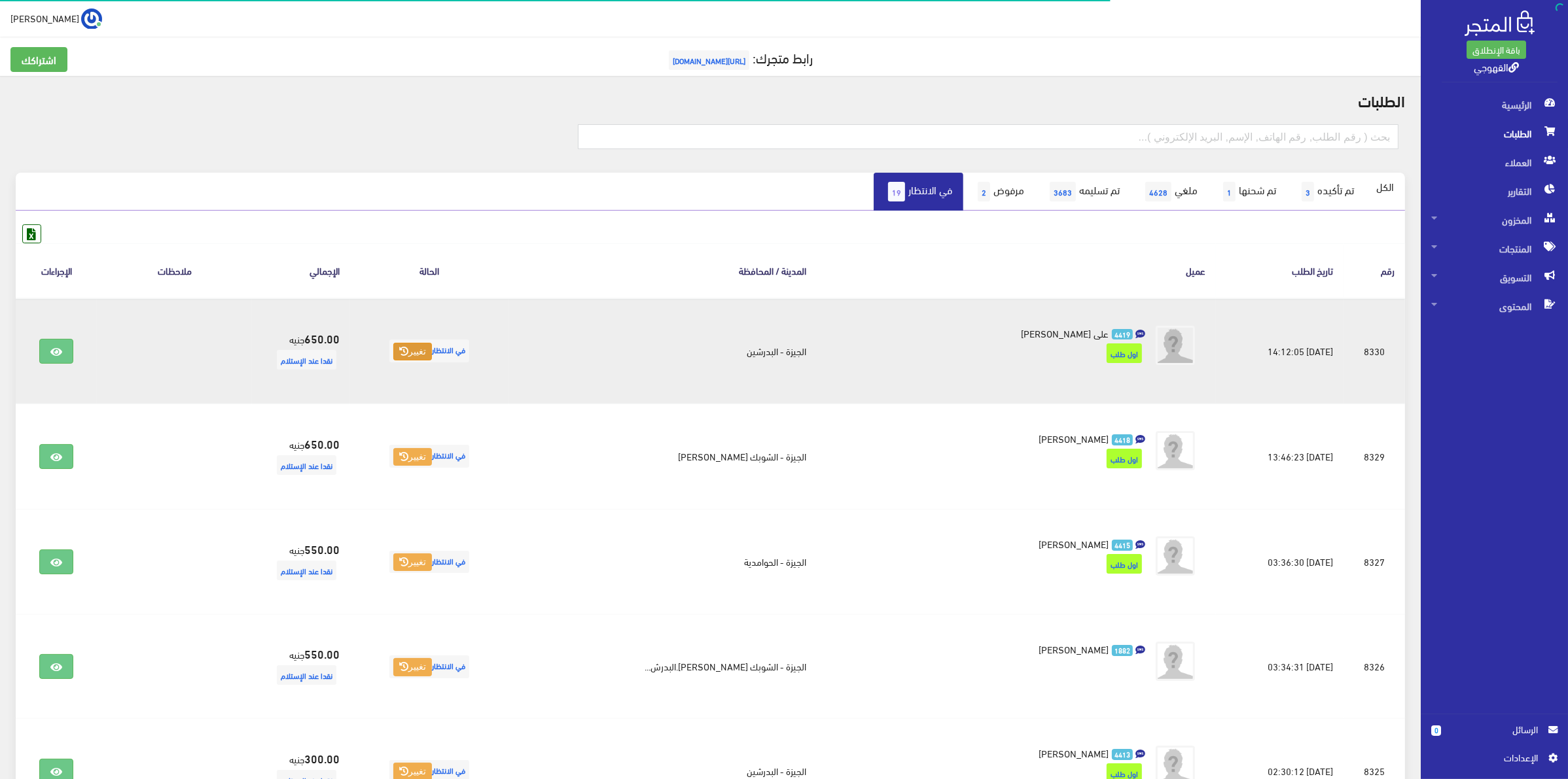
click at [409, 347] on icon at bounding box center [403, 351] width 9 height 9
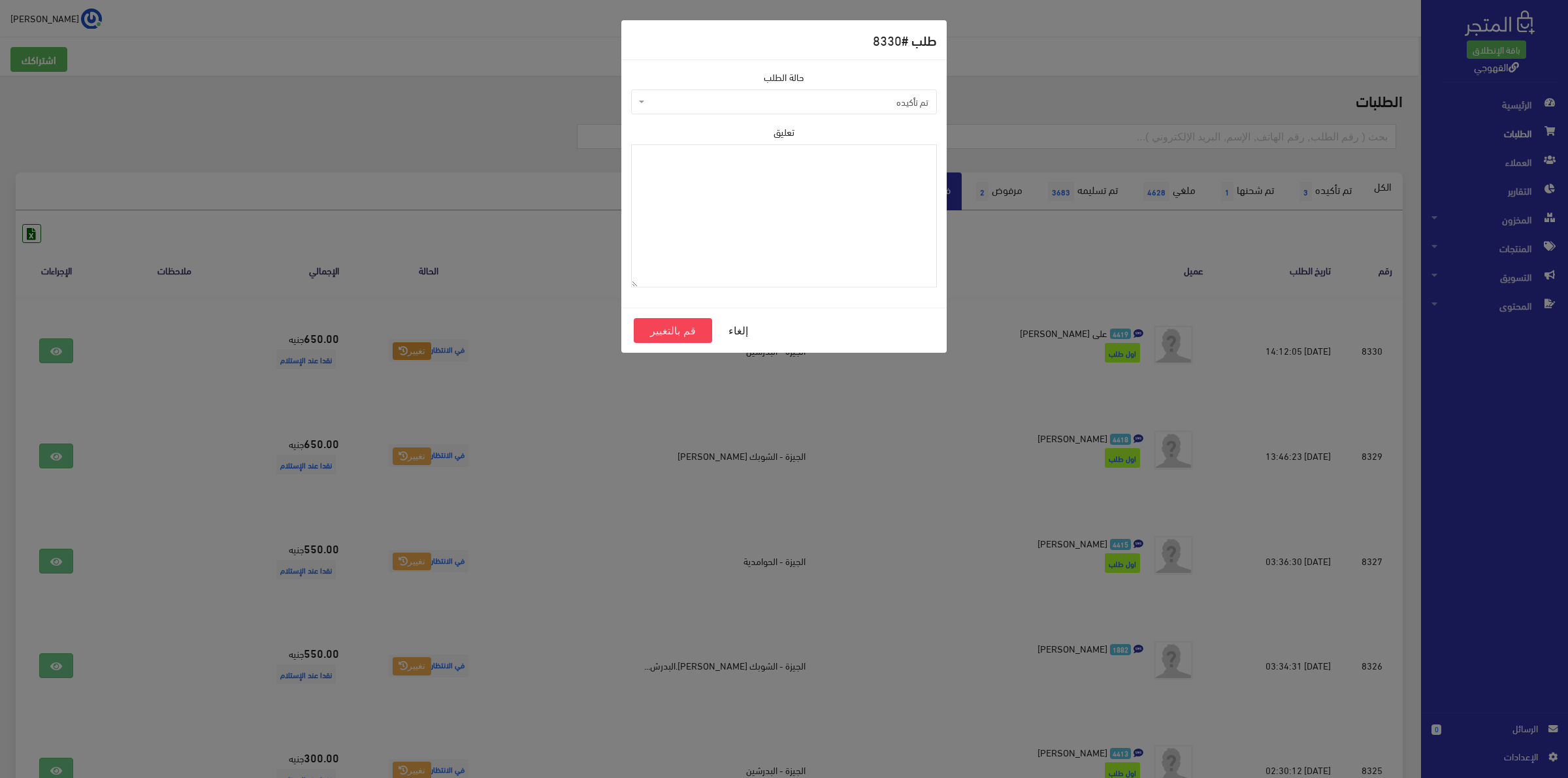
drag, startPoint x: 743, startPoint y: 102, endPoint x: 757, endPoint y: 109, distance: 15.7
click at [743, 101] on span "تم تأكيده" at bounding box center [787, 101] width 281 height 13
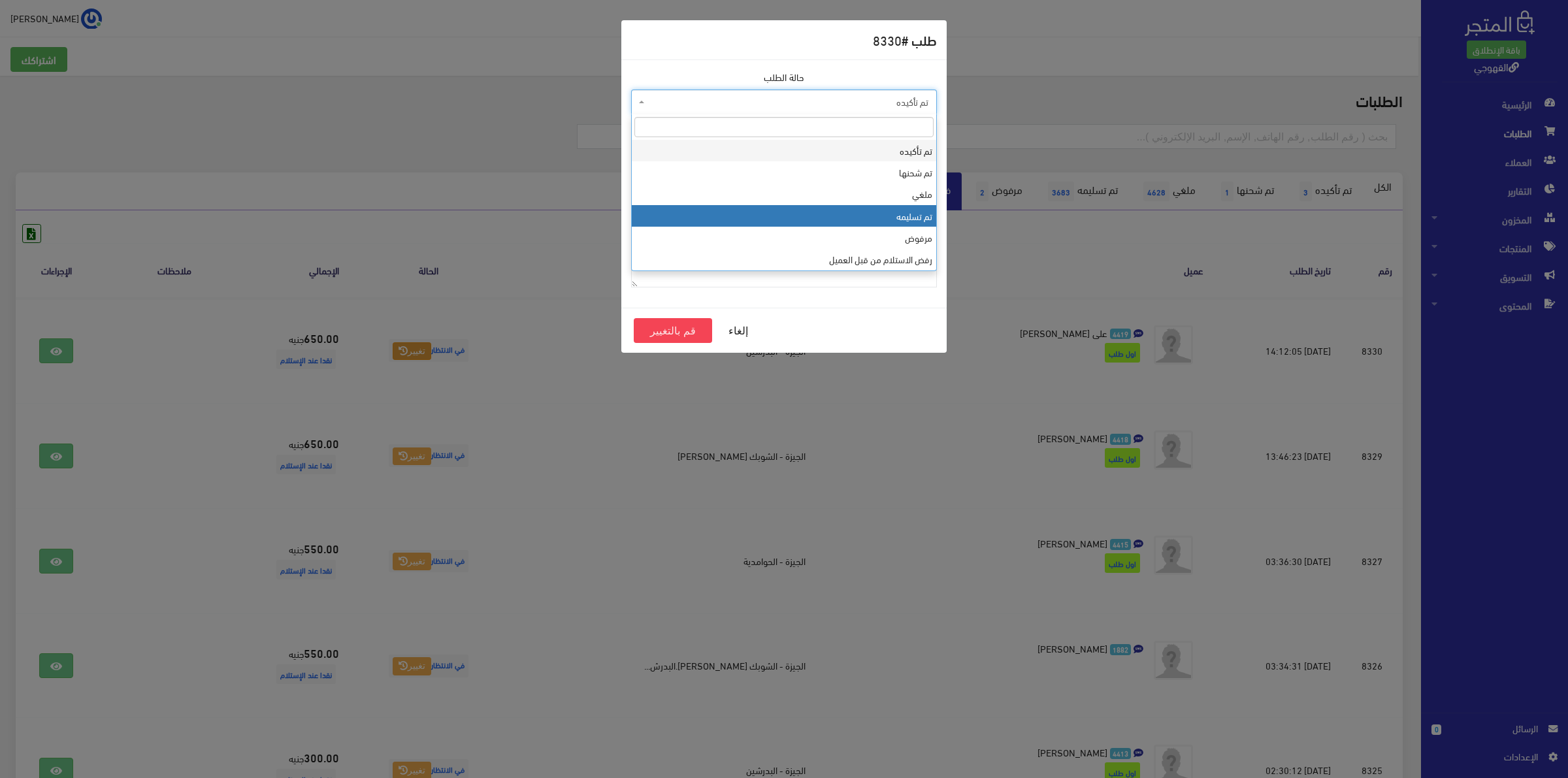
select select "4"
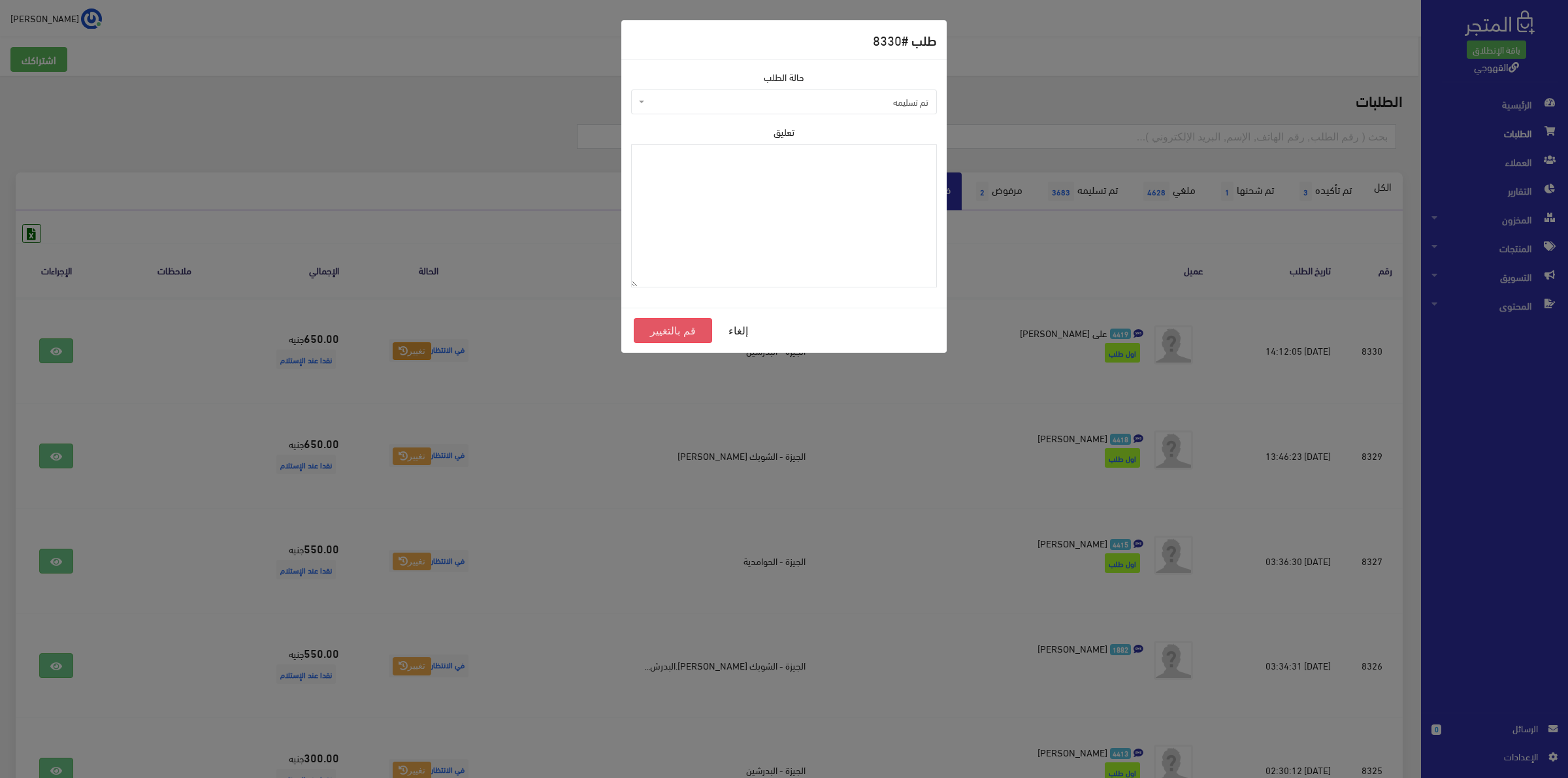
click at [653, 333] on button "قم بالتغيير" at bounding box center [672, 331] width 78 height 25
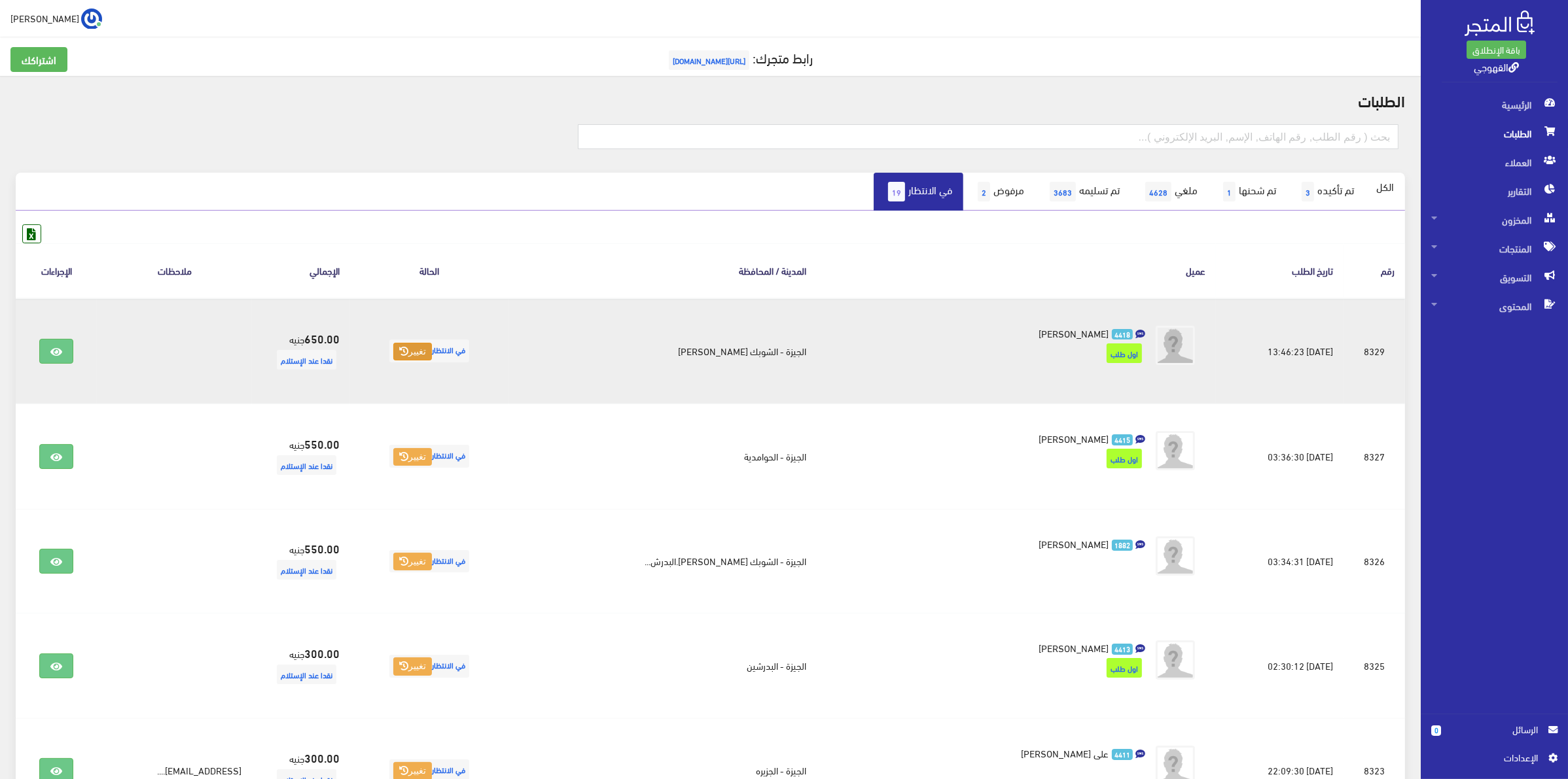
click at [432, 355] on button "تغيير" at bounding box center [412, 351] width 39 height 18
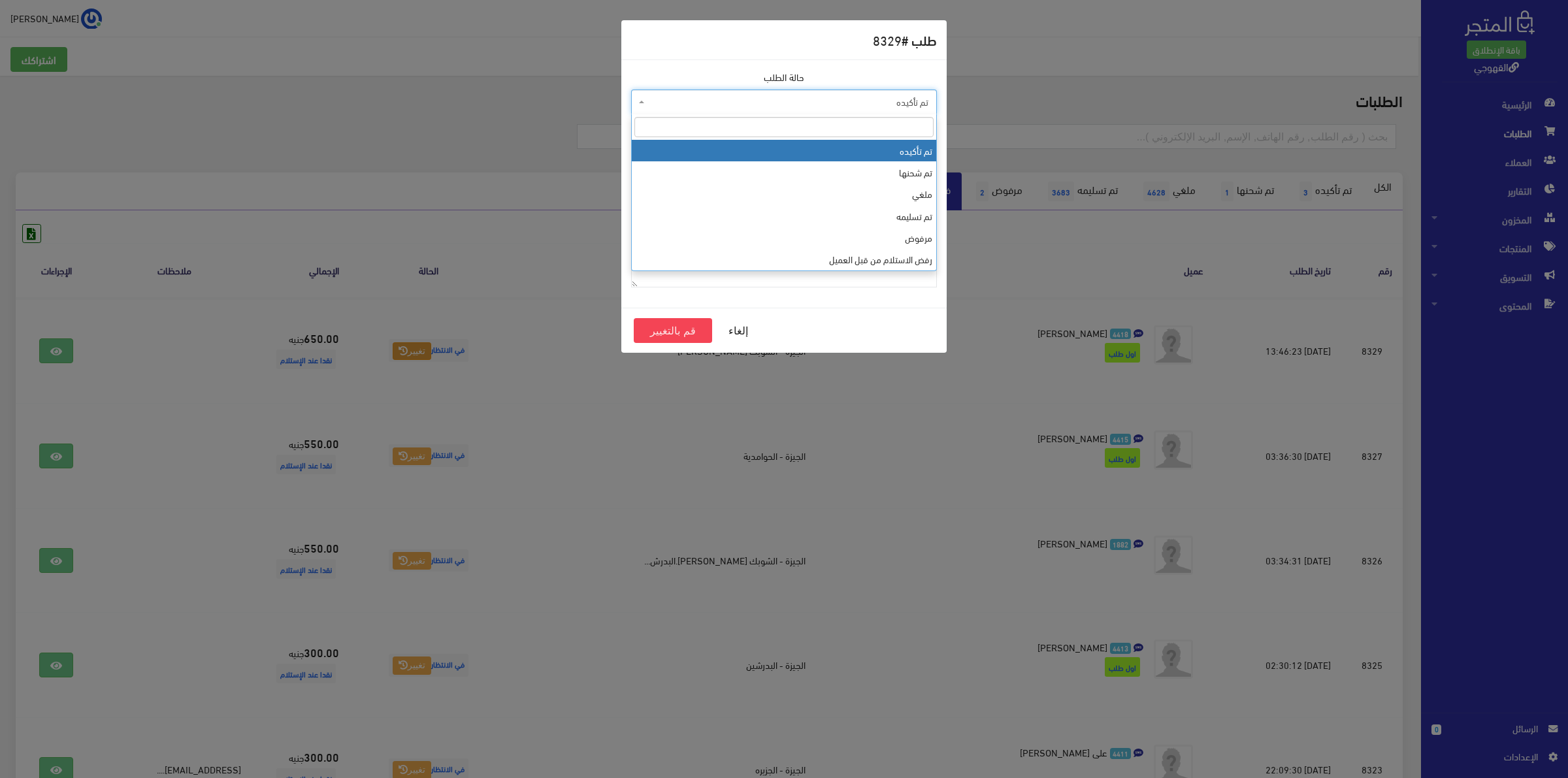
click at [836, 103] on span "تم تأكيده" at bounding box center [787, 101] width 281 height 13
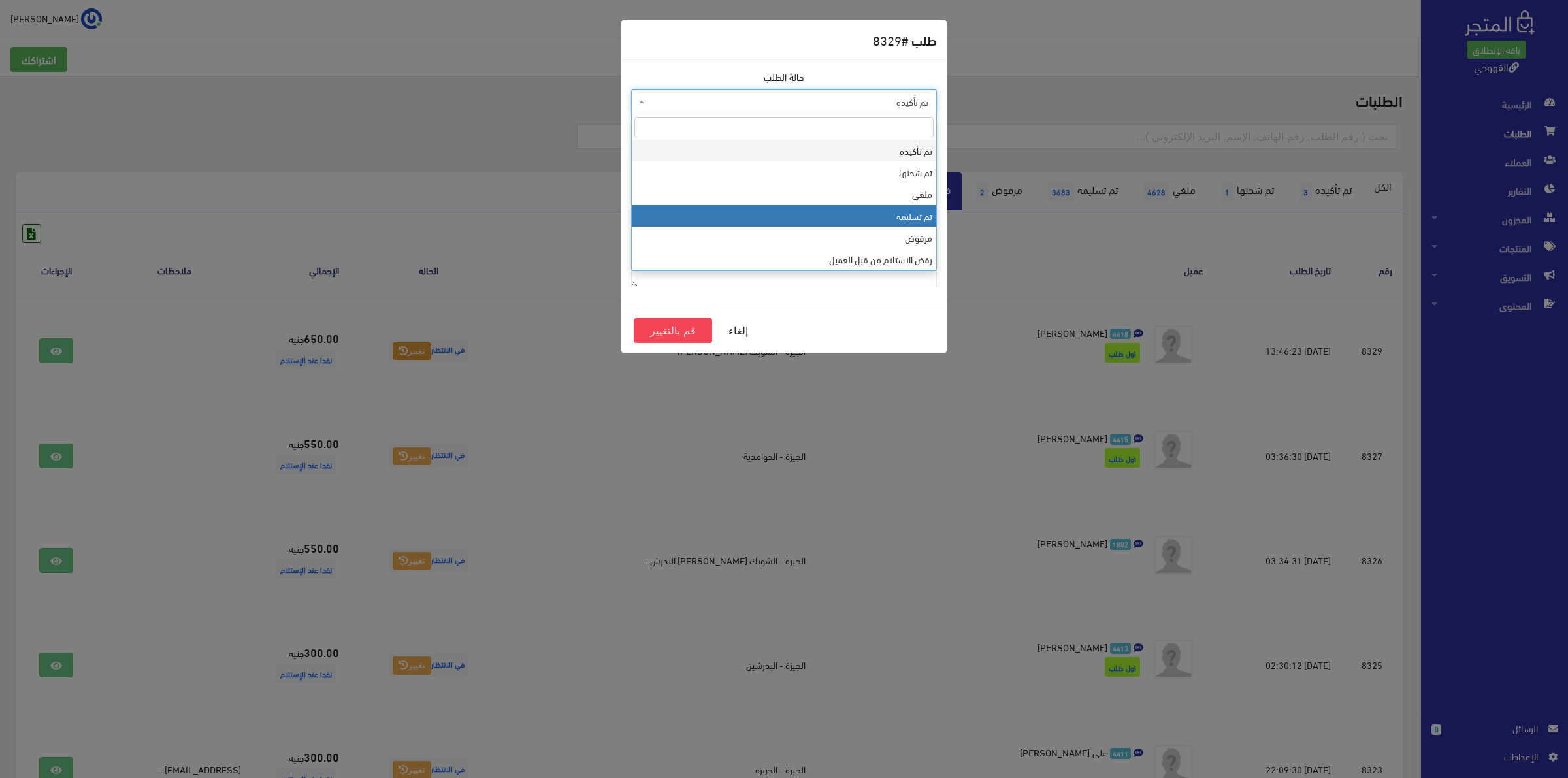
select select "4"
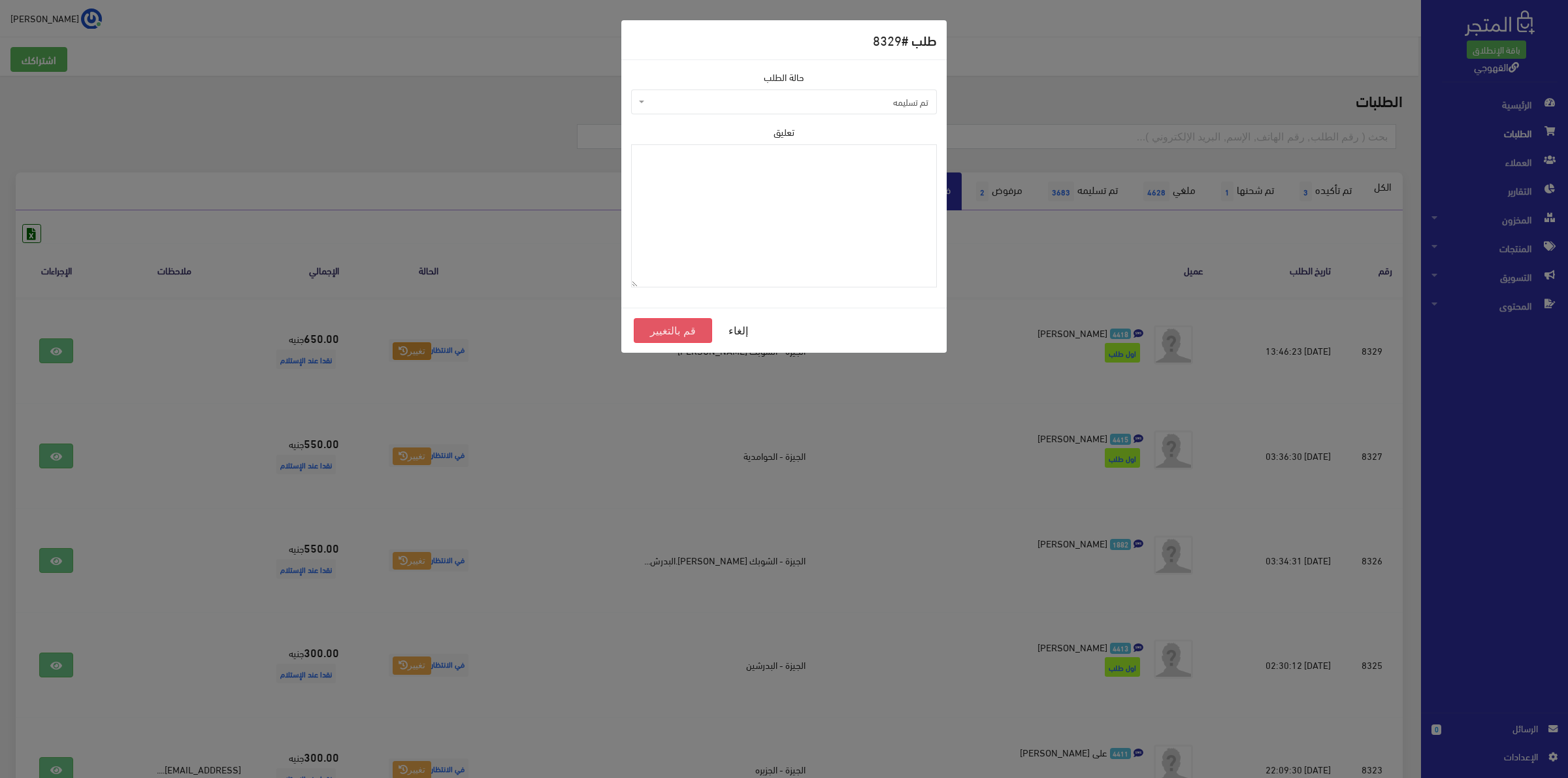
click at [681, 335] on button "قم بالتغيير" at bounding box center [672, 331] width 78 height 25
drag, startPoint x: 735, startPoint y: 108, endPoint x: 739, endPoint y: 114, distance: 7.2
click at [735, 108] on select "تم تأكيده تم شحنها ملغي تم تسليمه مرفوض رفض الاستلام من قبل العميل في الانتظار …" at bounding box center [784, 102] width 306 height 25
click at [937, 89] on select "تم تأكيده تم شحنها ملغي تم تسليمه مرفوض رفض الاستلام من قبل العميل في الانتظار …" at bounding box center [937, 101] width 1 height 25
click at [872, 107] on span "مرفوض" at bounding box center [787, 101] width 281 height 13
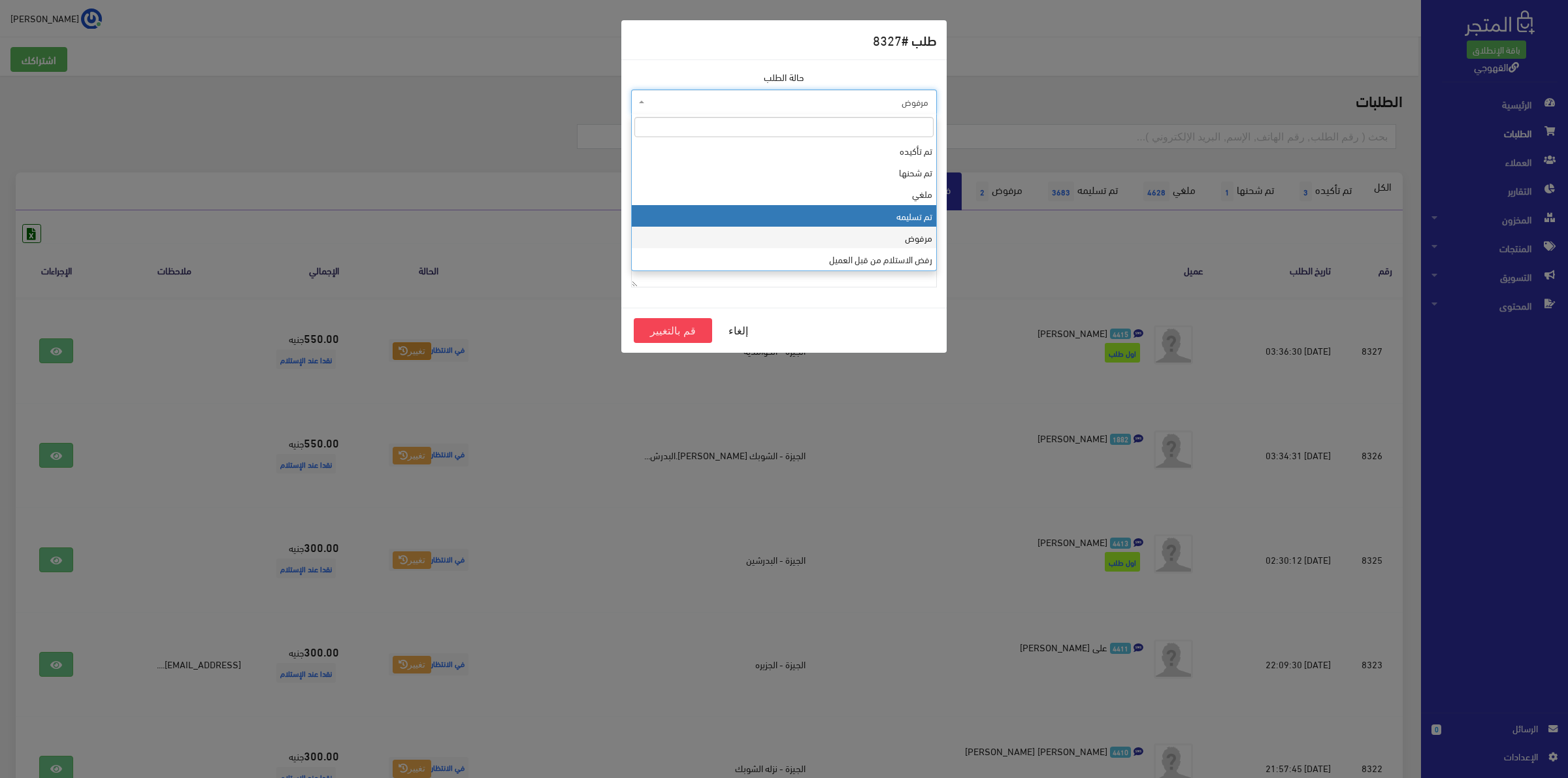
select select "4"
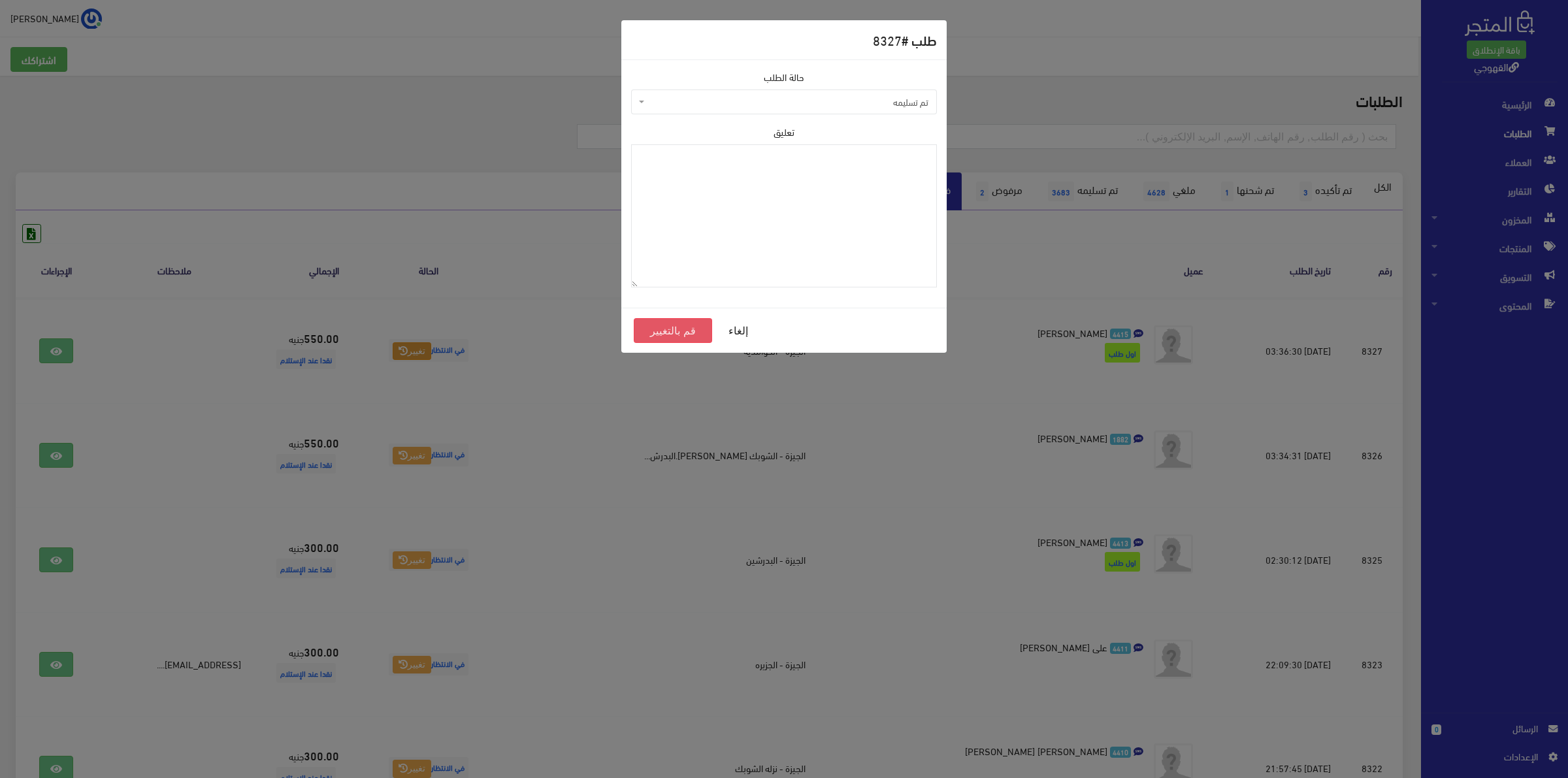
click at [652, 326] on button "قم بالتغيير" at bounding box center [672, 331] width 78 height 25
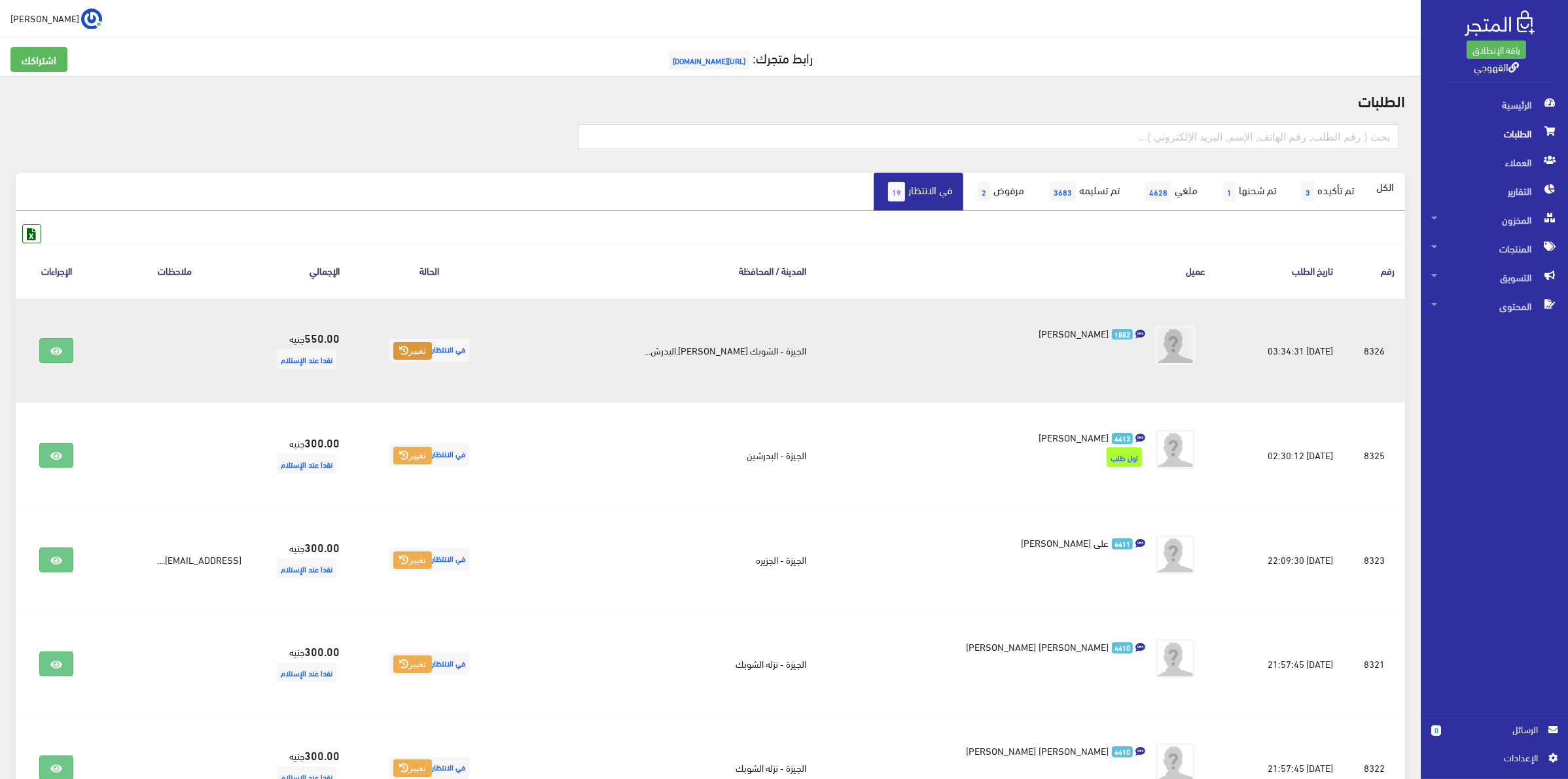
click at [432, 347] on button "تغيير" at bounding box center [412, 351] width 39 height 18
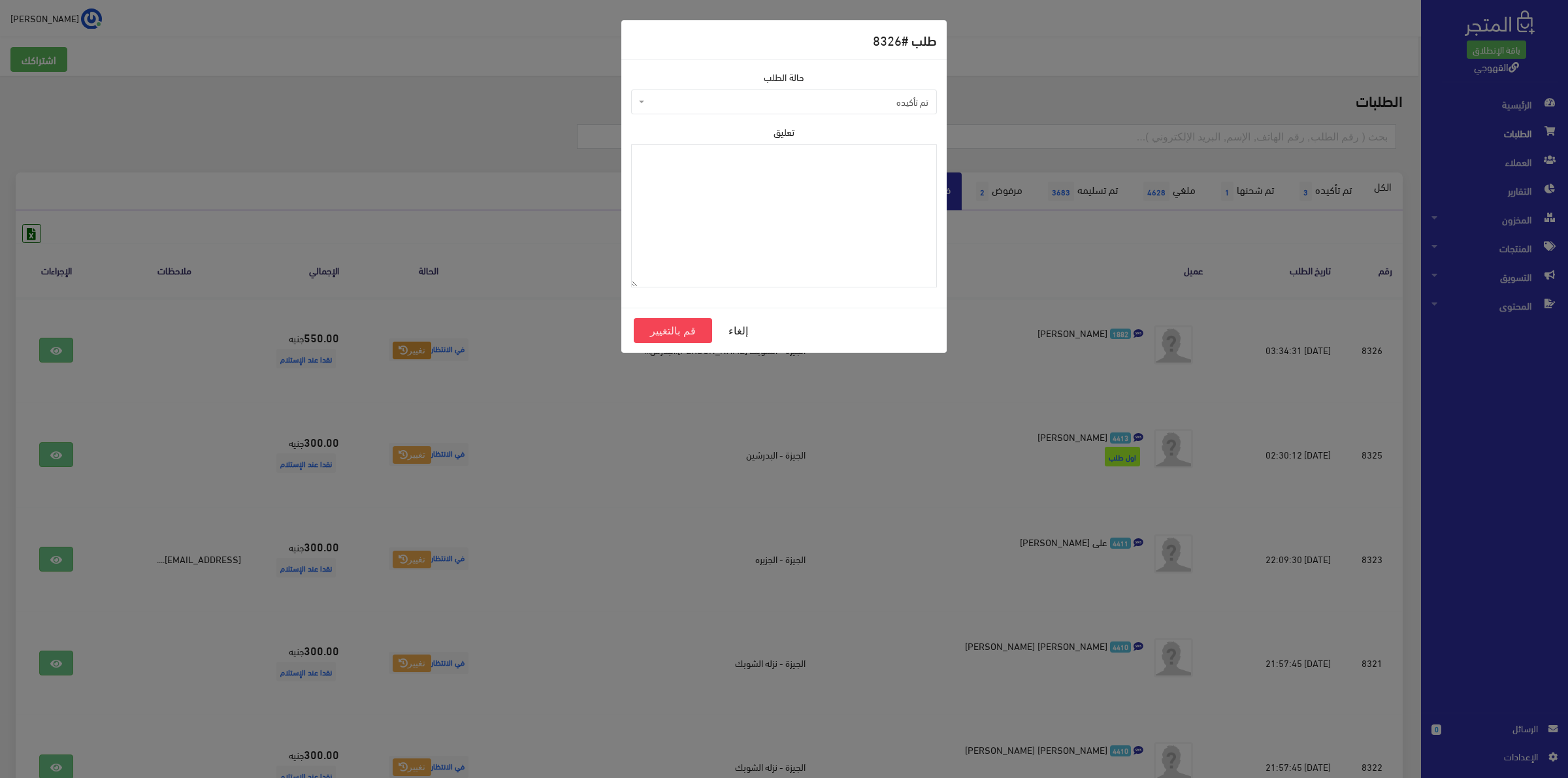
click at [887, 93] on span "تم تأكيده" at bounding box center [784, 102] width 306 height 25
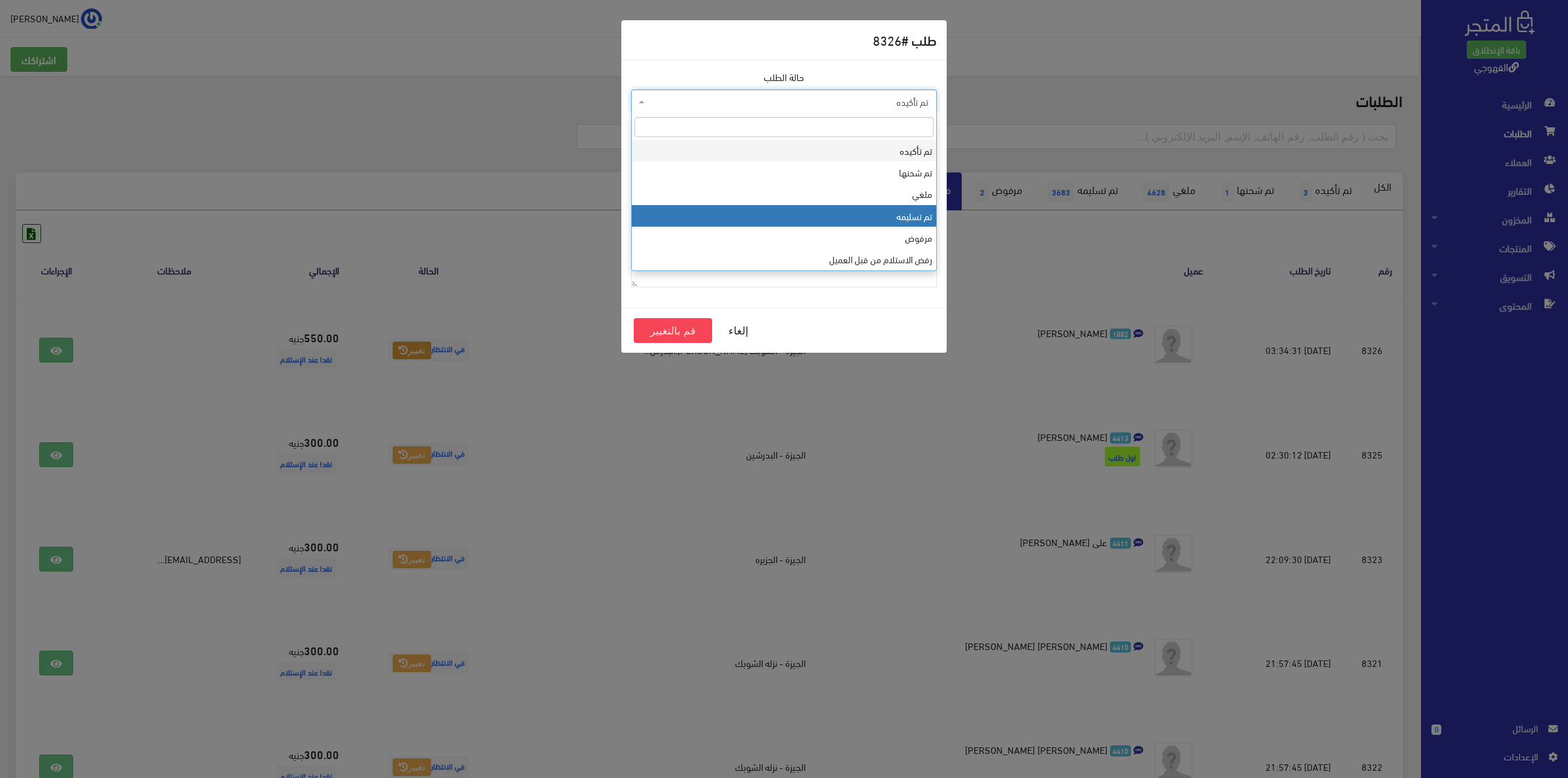
select select "4"
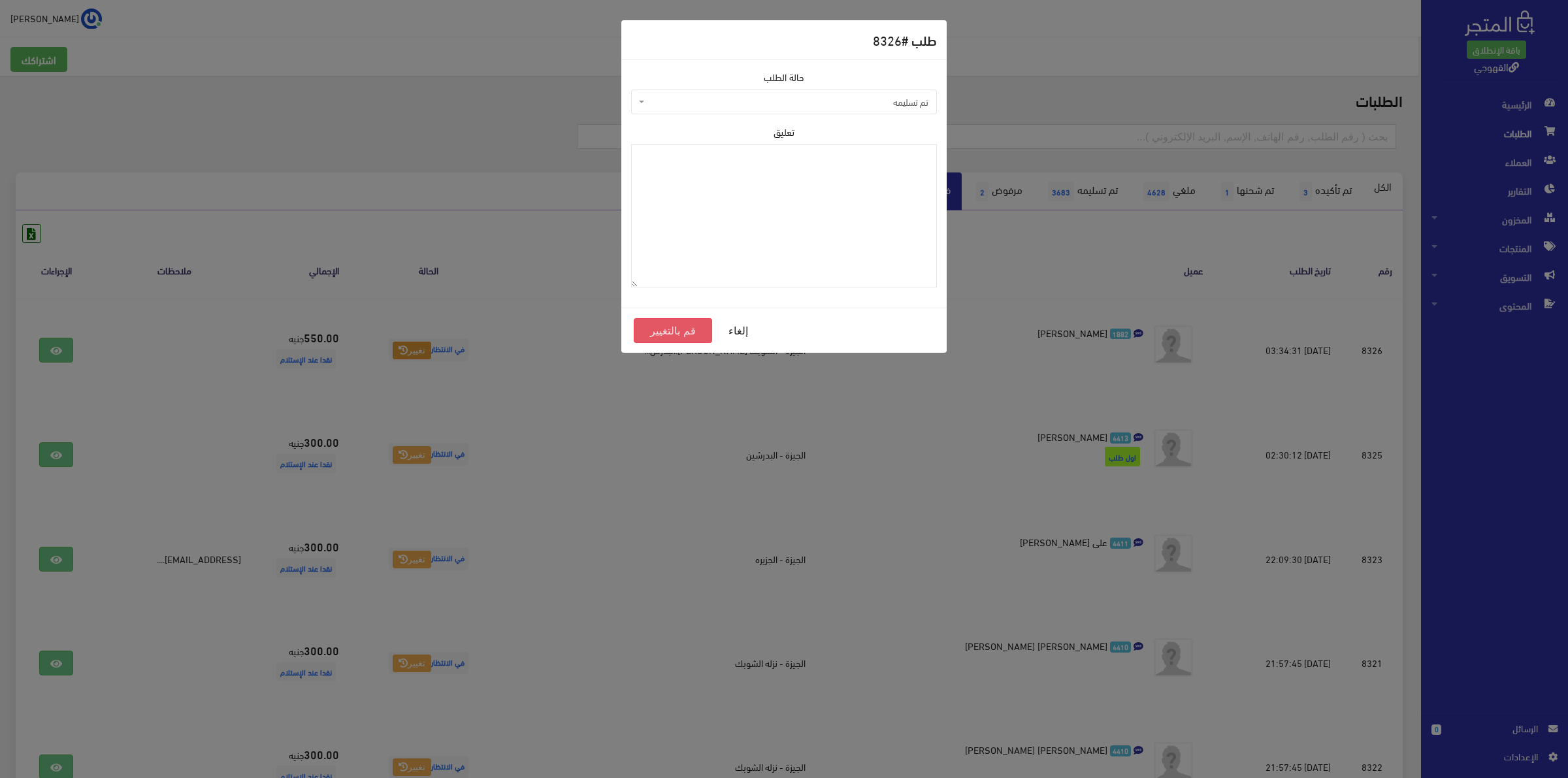
click at [647, 328] on button "قم بالتغيير" at bounding box center [672, 331] width 78 height 25
